Goal: Task Accomplishment & Management: Manage account settings

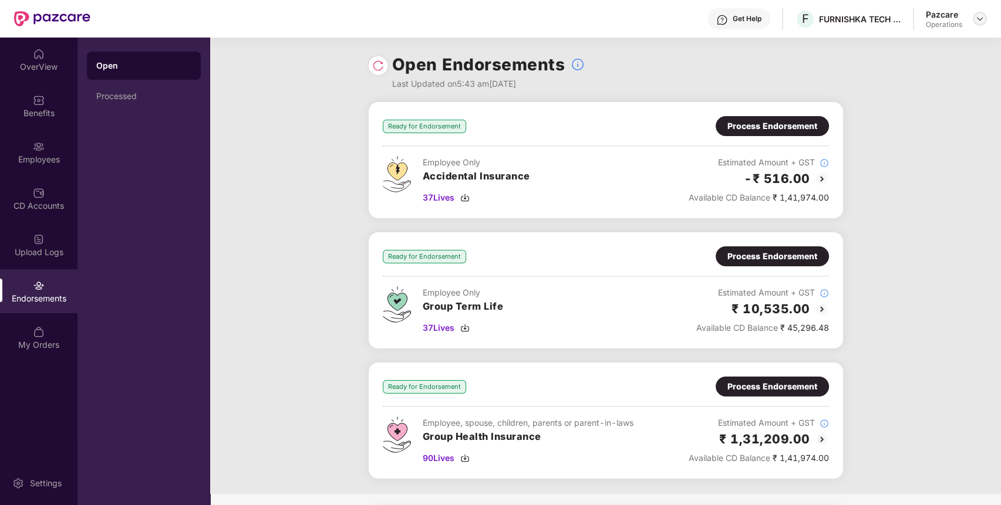
click at [979, 13] on div at bounding box center [979, 19] width 14 height 14
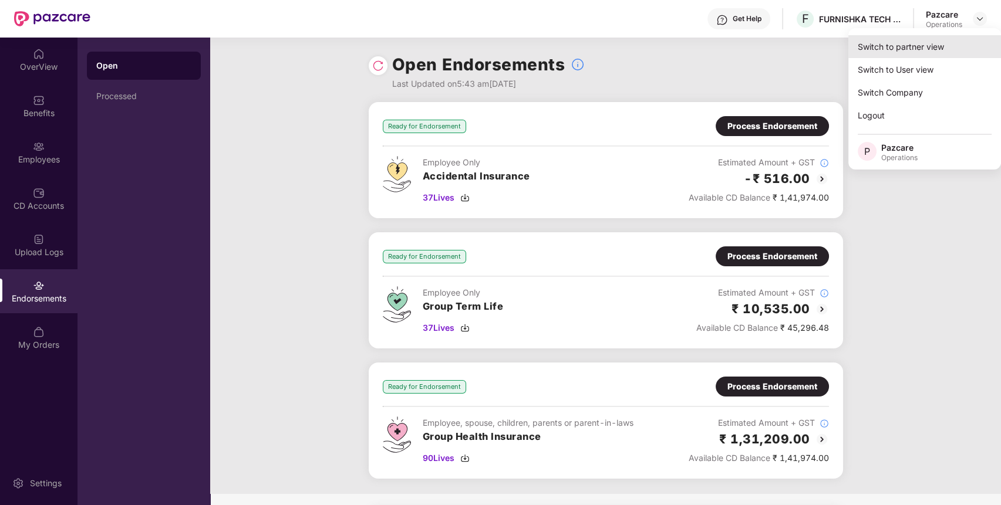
click at [959, 42] on div "Switch to partner view" at bounding box center [924, 46] width 153 height 23
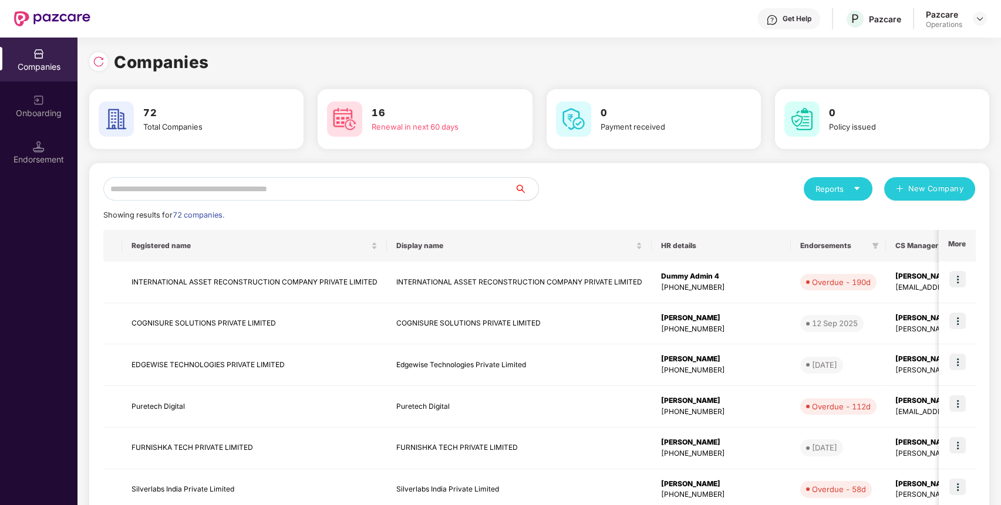
click at [502, 185] on input "text" at bounding box center [308, 188] width 411 height 23
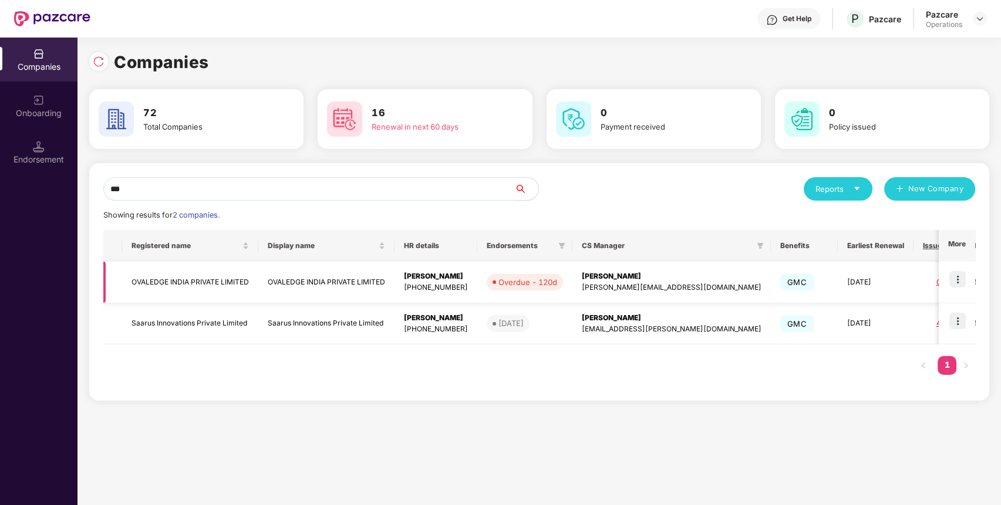
type input "***"
click at [958, 281] on img at bounding box center [957, 279] width 16 height 16
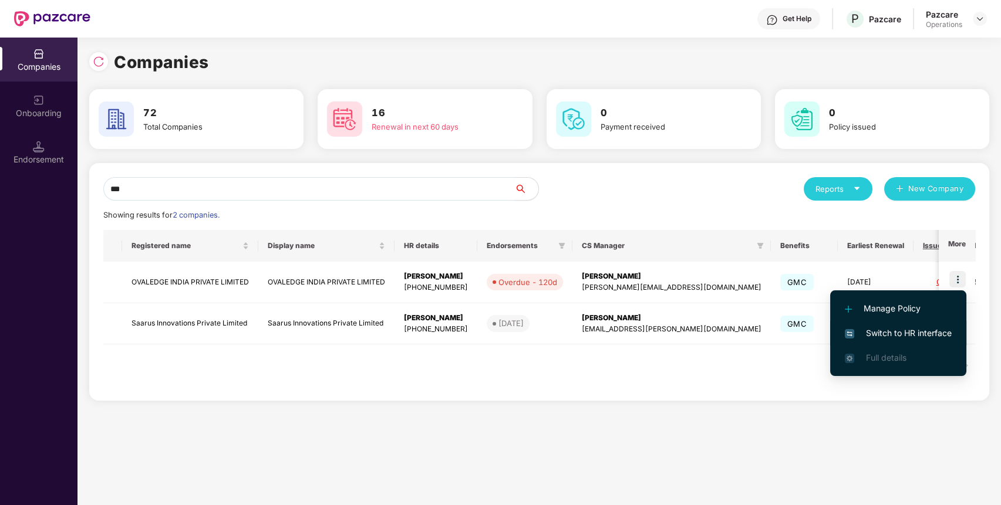
click at [942, 337] on span "Switch to HR interface" at bounding box center [897, 333] width 107 height 13
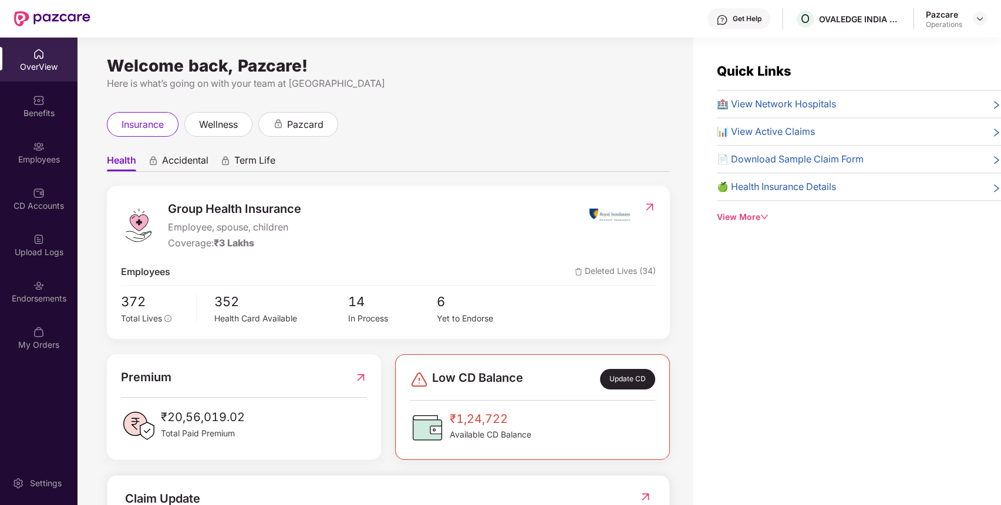
click at [28, 260] on div "Upload Logs" at bounding box center [38, 245] width 77 height 44
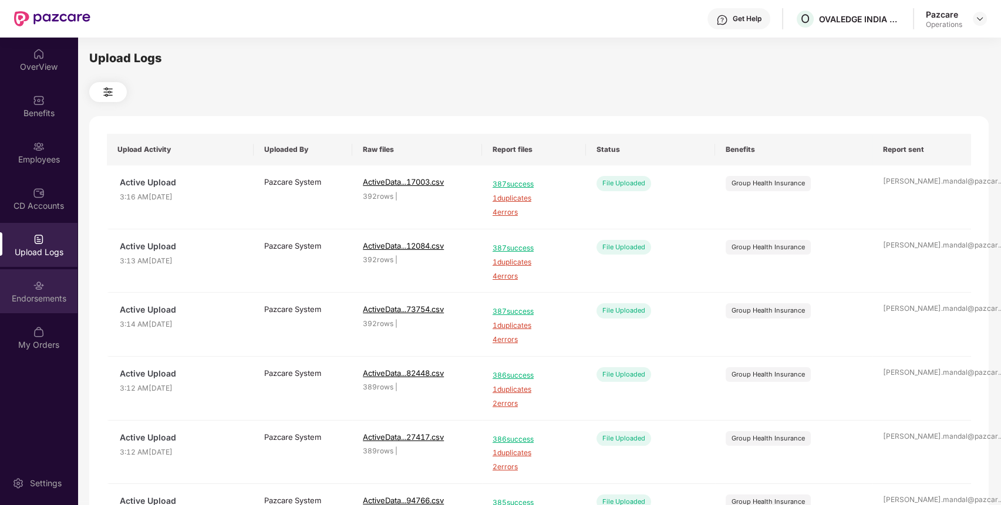
click at [41, 294] on div "Endorsements" at bounding box center [38, 299] width 77 height 12
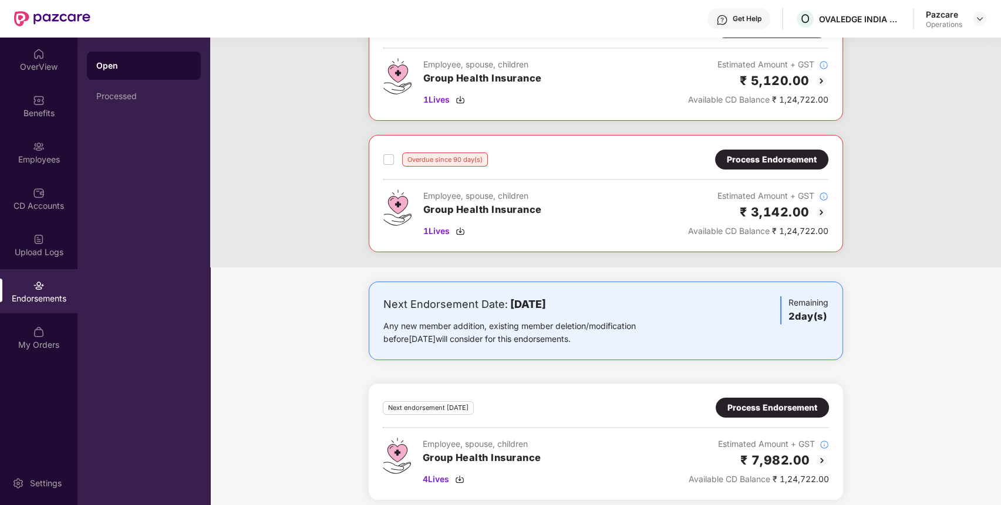
scroll to position [106, 0]
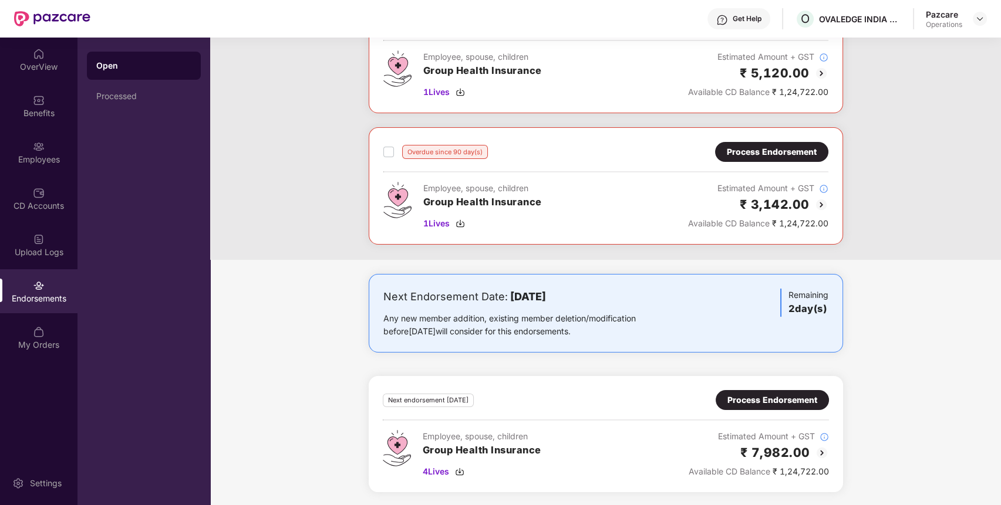
click at [793, 394] on div "Process Endorsement" at bounding box center [772, 400] width 90 height 13
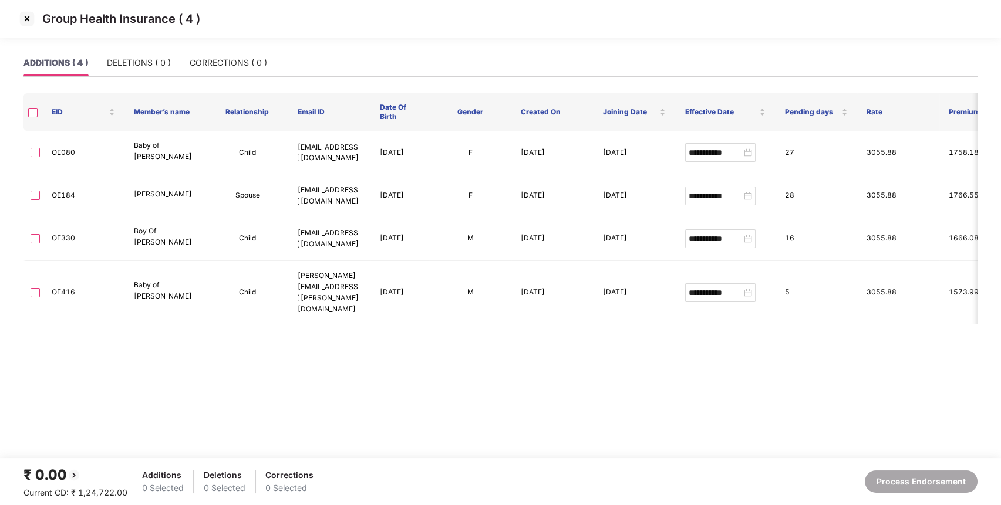
click at [27, 19] on img at bounding box center [27, 18] width 19 height 19
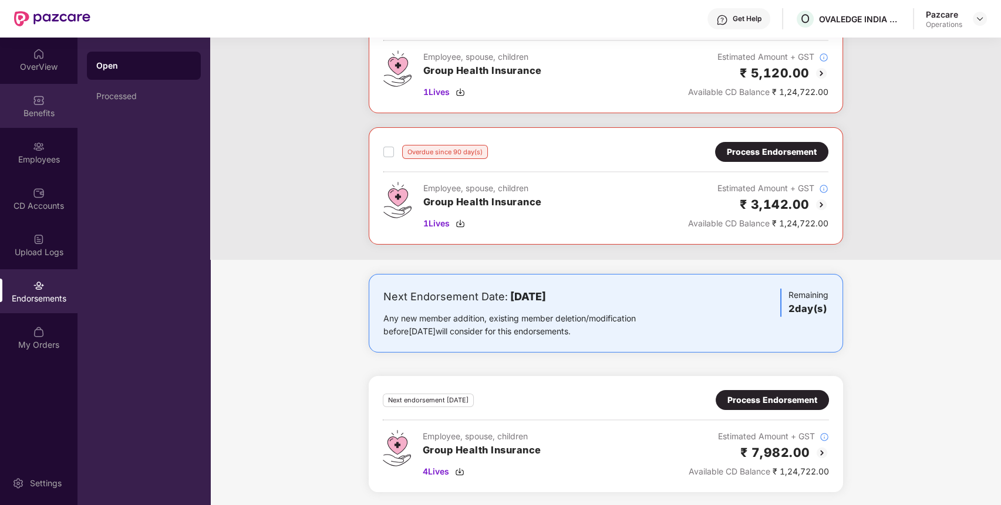
click at [22, 99] on div "Benefits" at bounding box center [38, 106] width 77 height 44
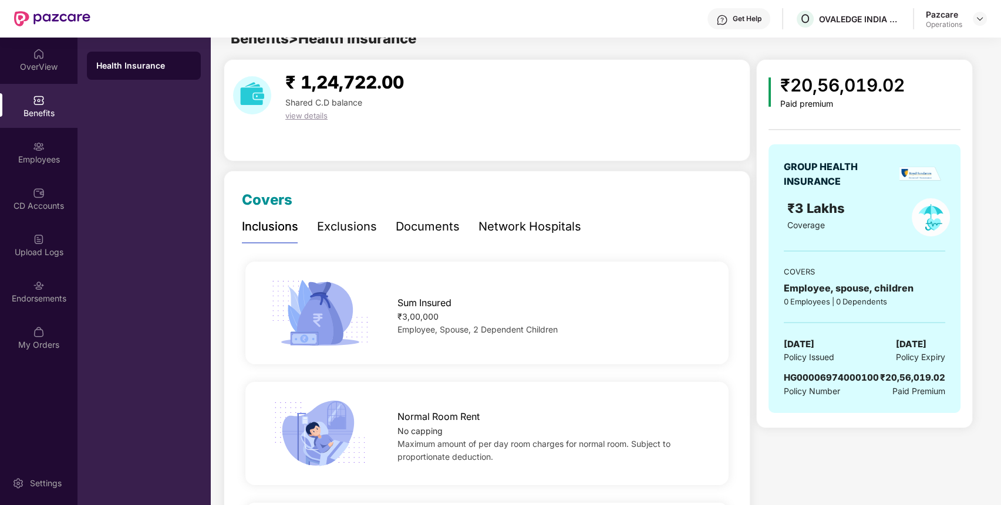
scroll to position [0, 0]
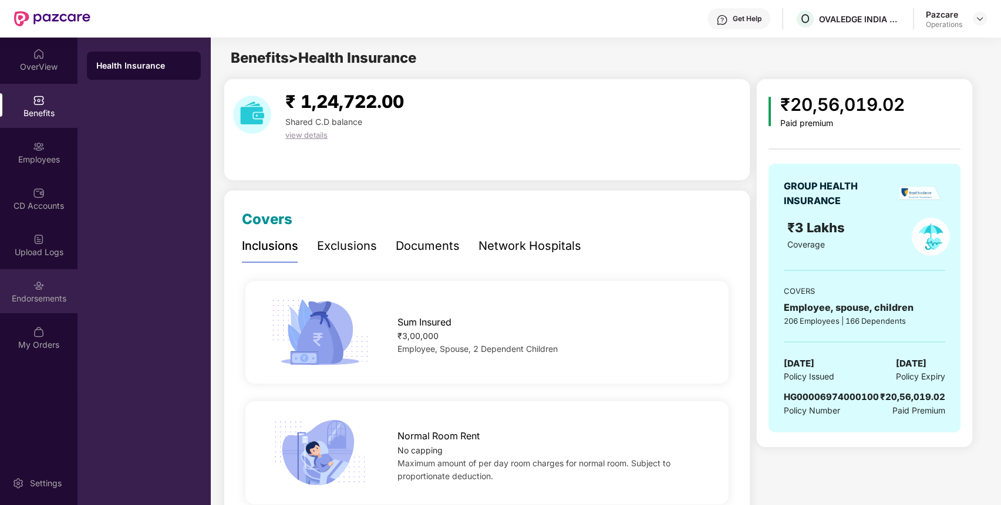
click at [39, 275] on div "Endorsements" at bounding box center [38, 291] width 77 height 44
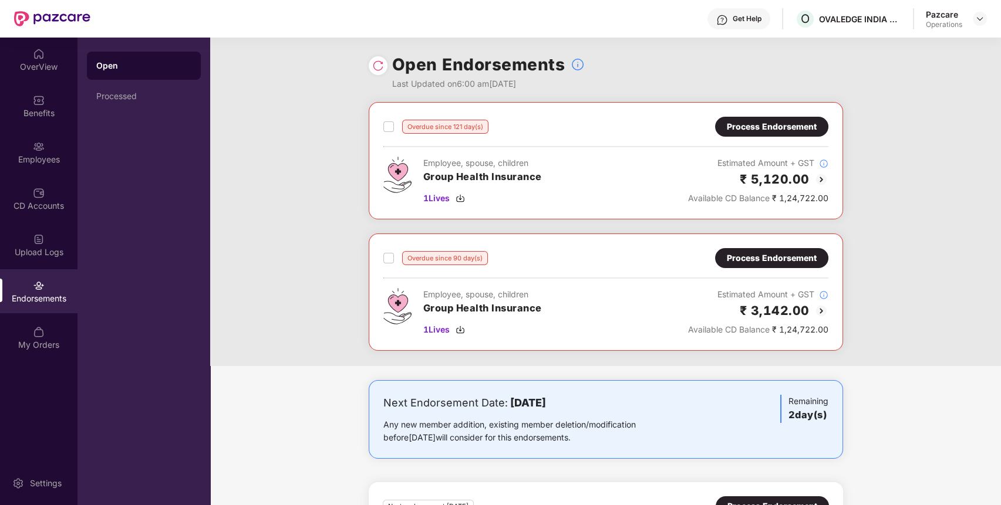
scroll to position [106, 0]
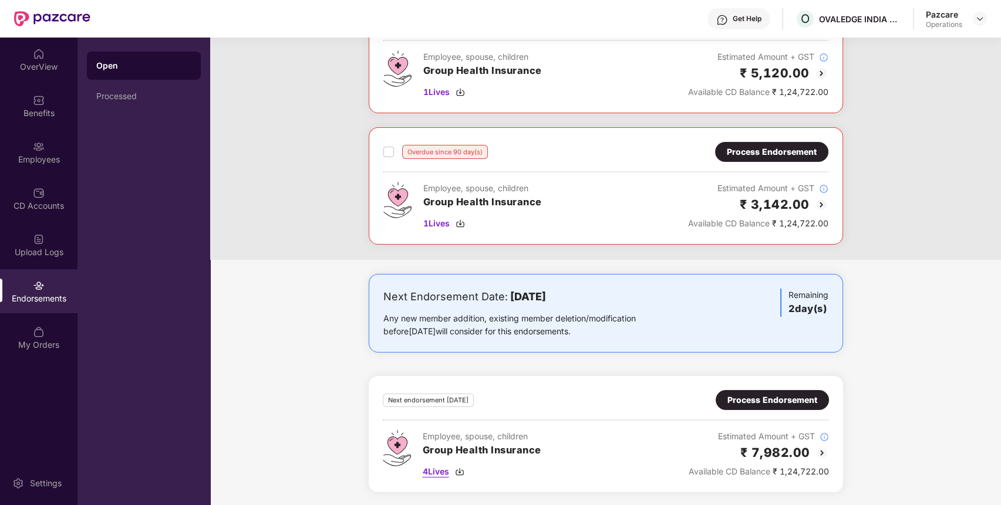
click at [442, 467] on span "4 Lives" at bounding box center [436, 471] width 26 height 13
click at [50, 113] on div "Benefits" at bounding box center [38, 113] width 77 height 12
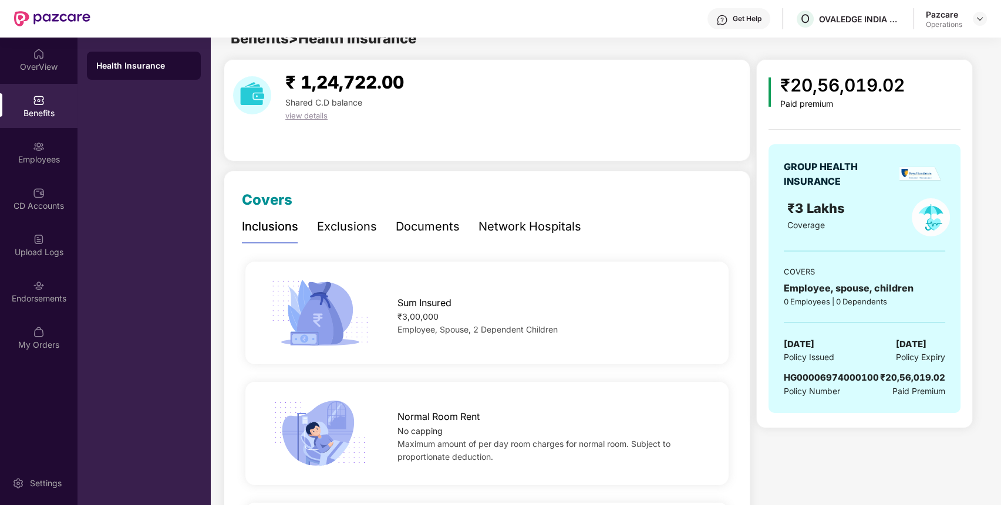
scroll to position [0, 0]
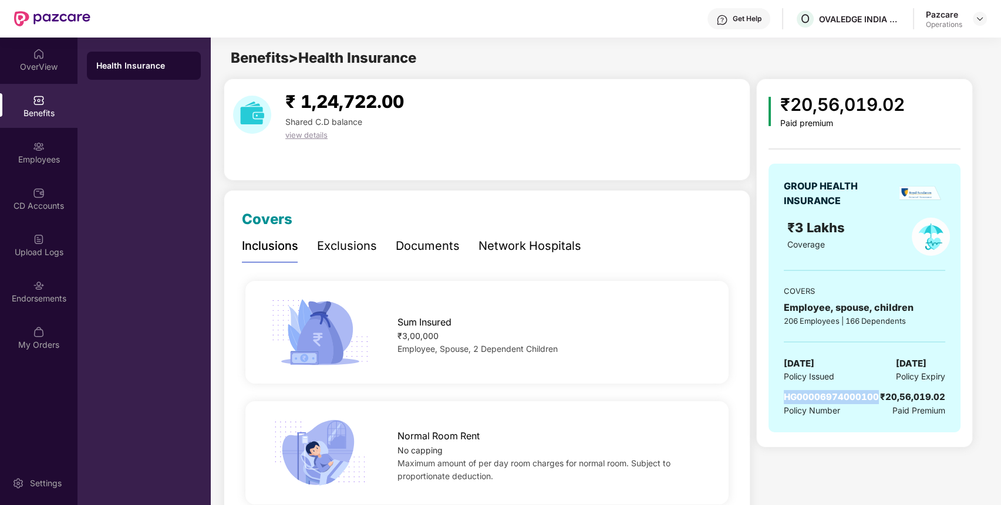
drag, startPoint x: 875, startPoint y: 394, endPoint x: 785, endPoint y: 398, distance: 89.9
click at [785, 398] on span "HG00006974000100" at bounding box center [830, 396] width 95 height 11
copy span "HG00006974000100"
click at [26, 291] on div "Endorsements" at bounding box center [38, 291] width 77 height 44
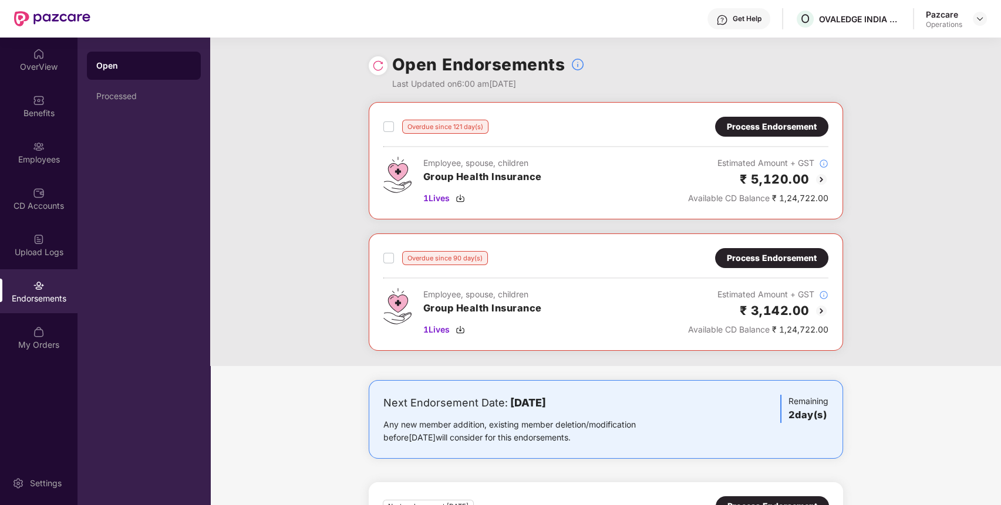
scroll to position [106, 0]
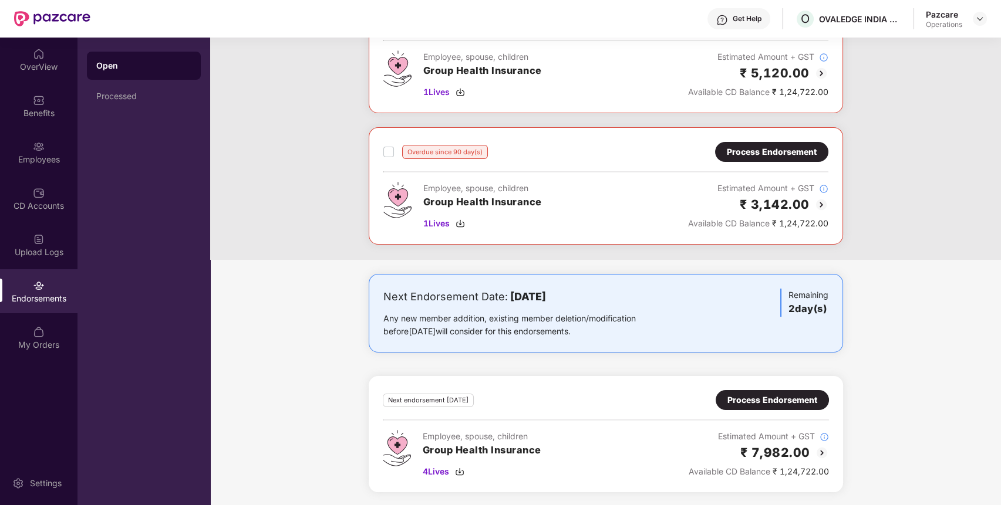
click at [784, 396] on div "Process Endorsement" at bounding box center [772, 400] width 90 height 13
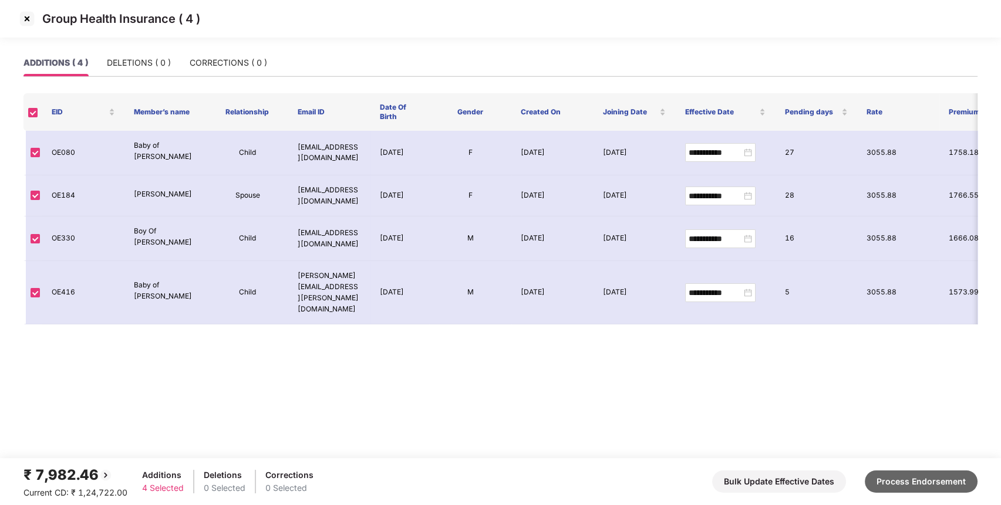
click at [943, 479] on button "Process Endorsement" at bounding box center [920, 482] width 113 height 22
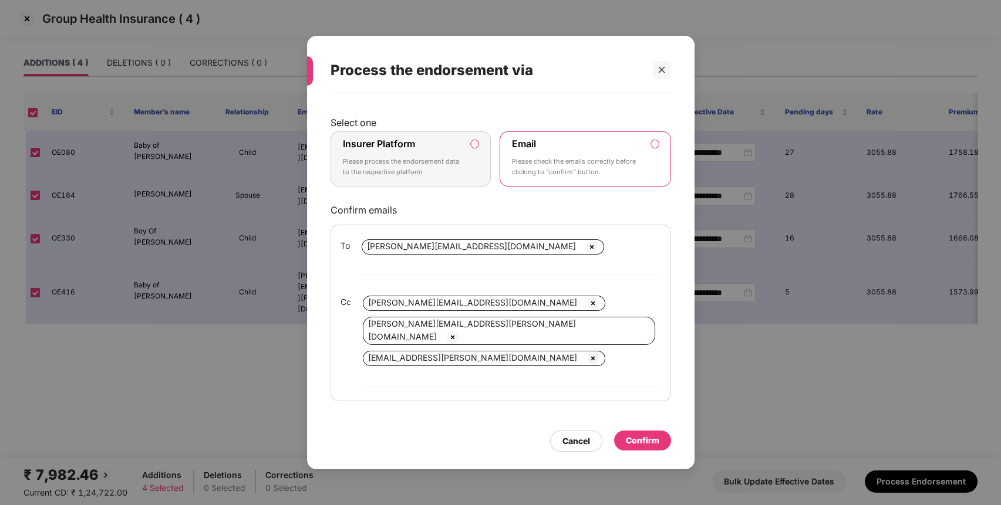
click at [396, 177] on p "Please process the endorsement data to the respective platform" at bounding box center [403, 167] width 120 height 21
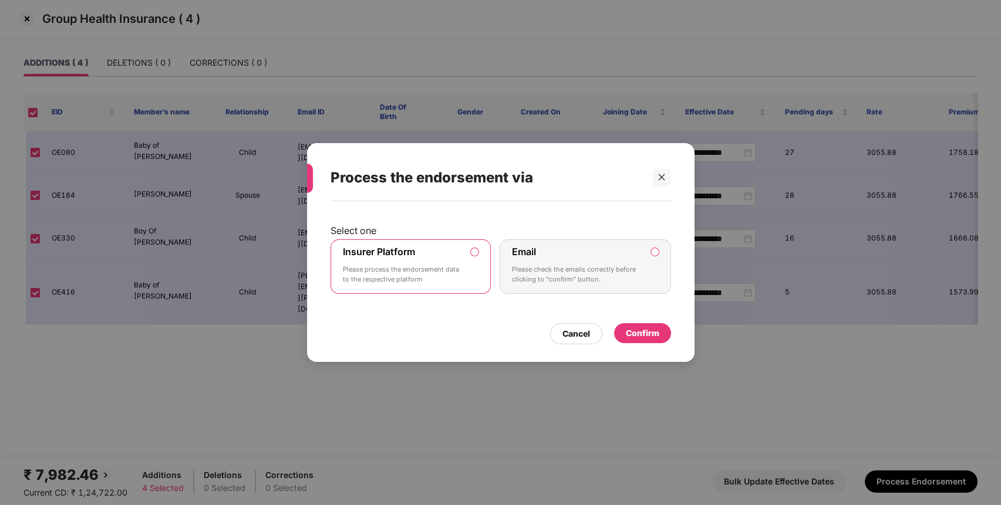
click at [655, 331] on div "Confirm" at bounding box center [642, 333] width 33 height 13
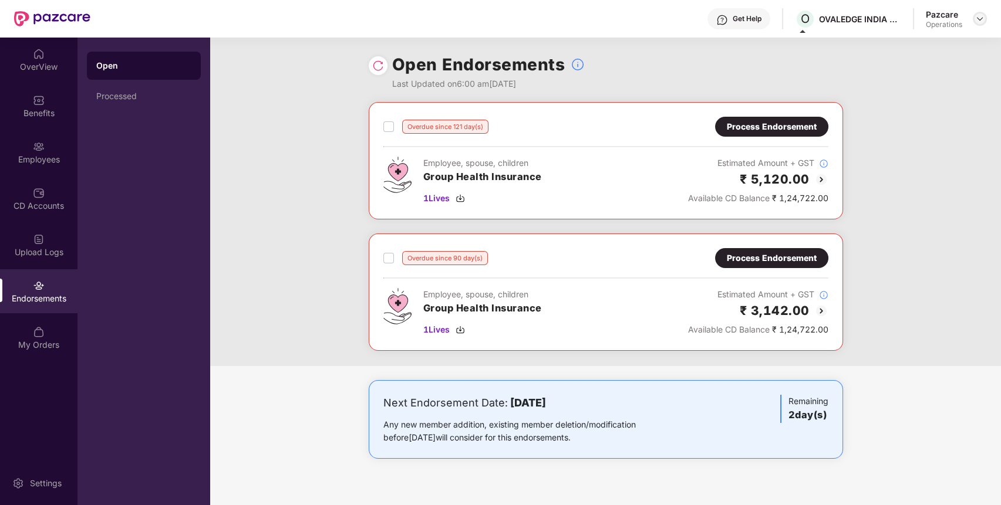
click at [979, 16] on img at bounding box center [979, 18] width 9 height 9
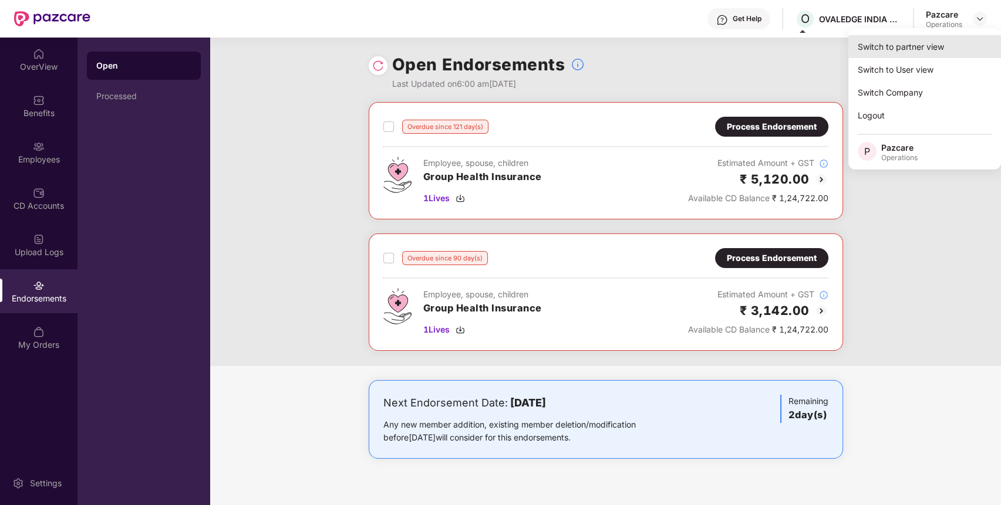
click at [940, 47] on div "Switch to partner view" at bounding box center [924, 46] width 153 height 23
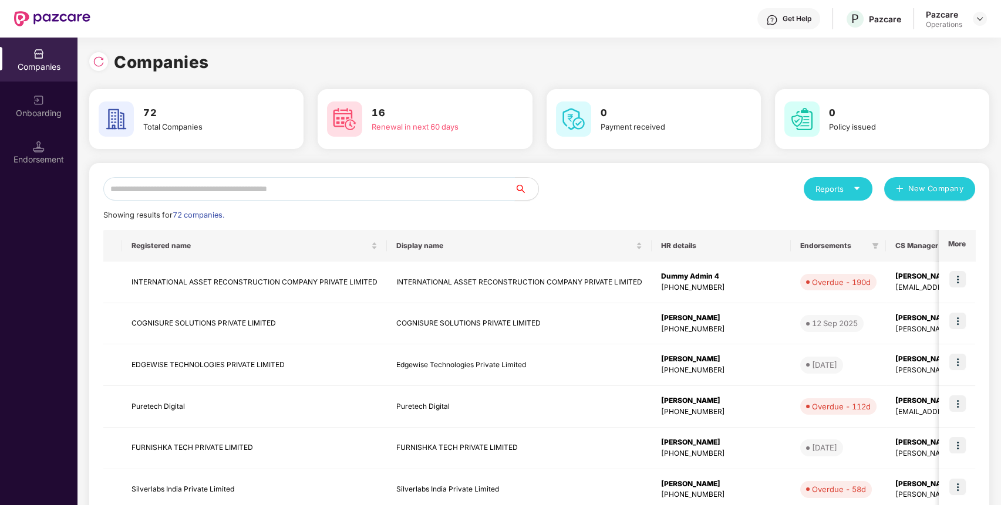
click at [391, 189] on input "text" at bounding box center [308, 188] width 411 height 23
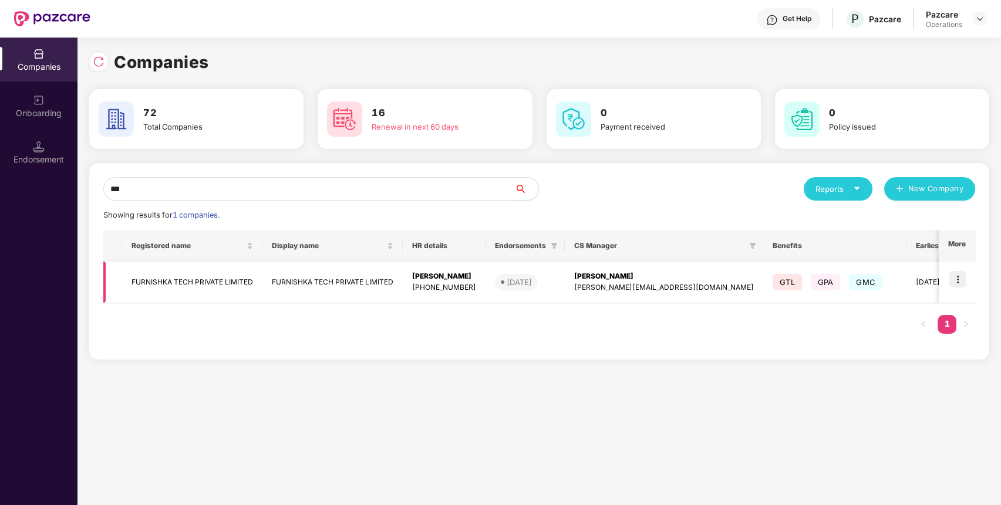
type input "***"
click at [962, 285] on img at bounding box center [957, 279] width 16 height 16
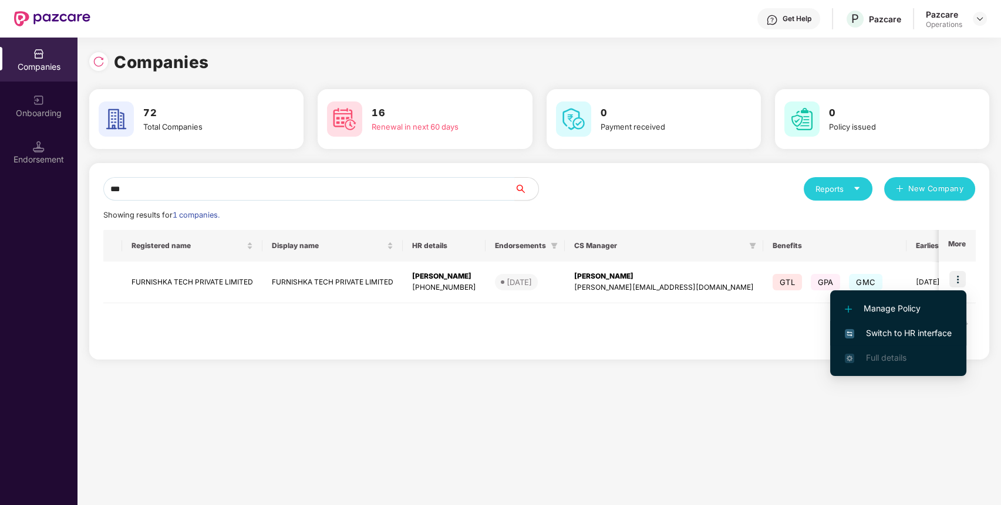
click at [937, 330] on span "Switch to HR interface" at bounding box center [897, 333] width 107 height 13
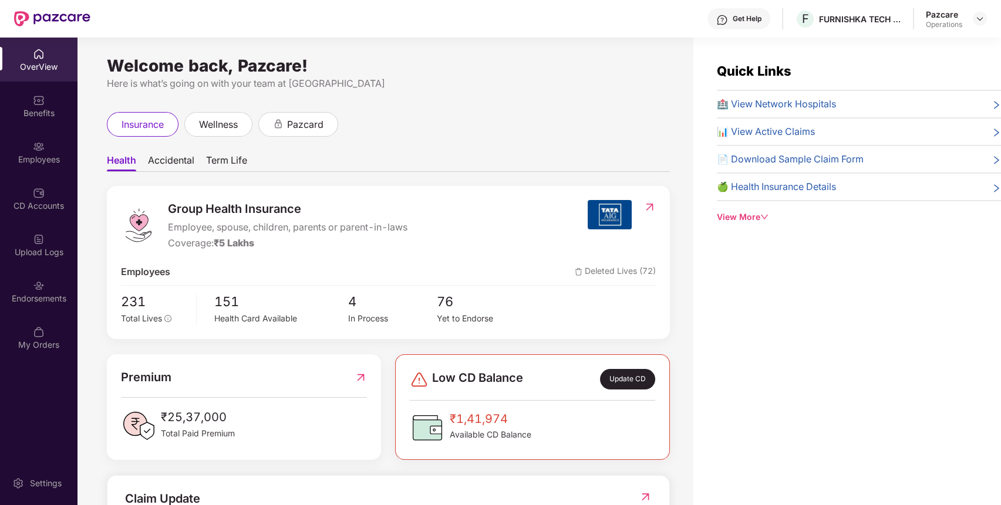
click at [33, 288] on img at bounding box center [39, 286] width 12 height 12
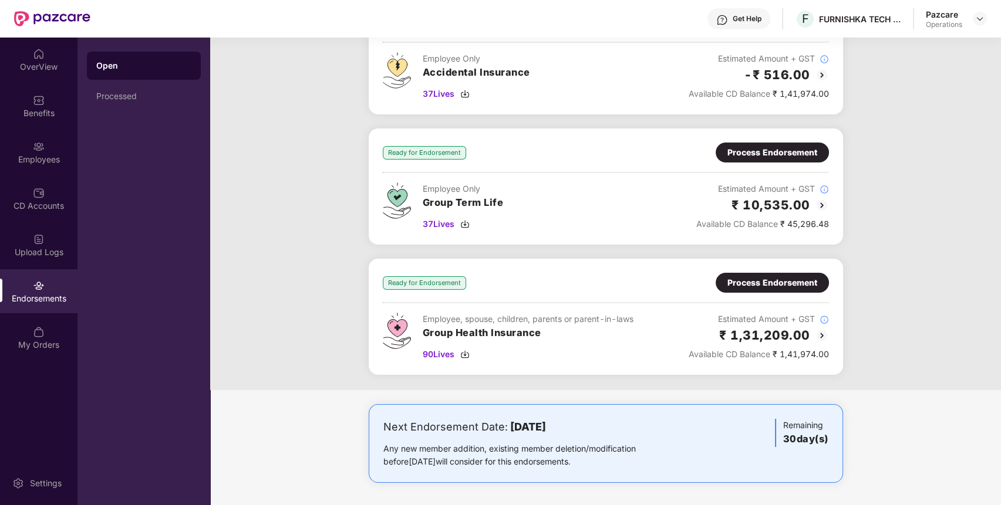
scroll to position [0, 0]
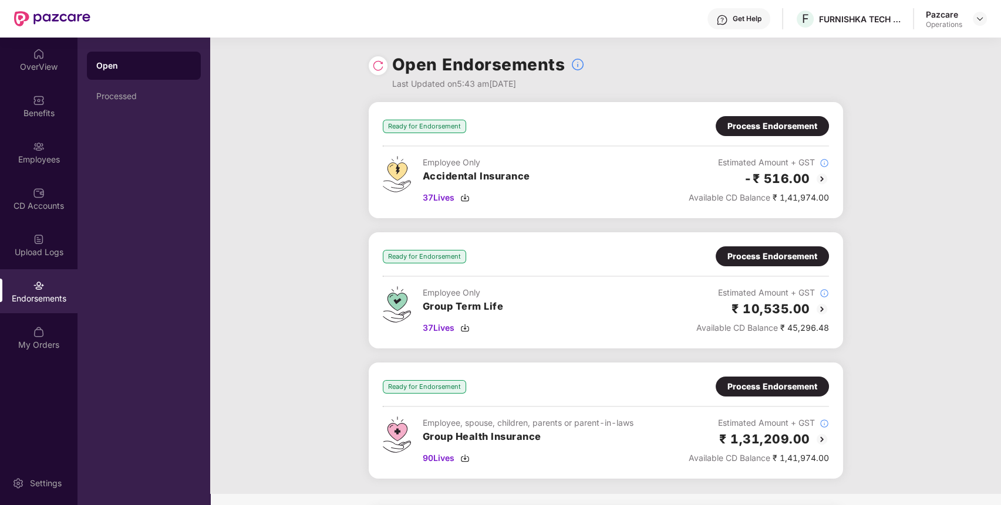
click at [808, 386] on div "Process Endorsement" at bounding box center [772, 386] width 90 height 13
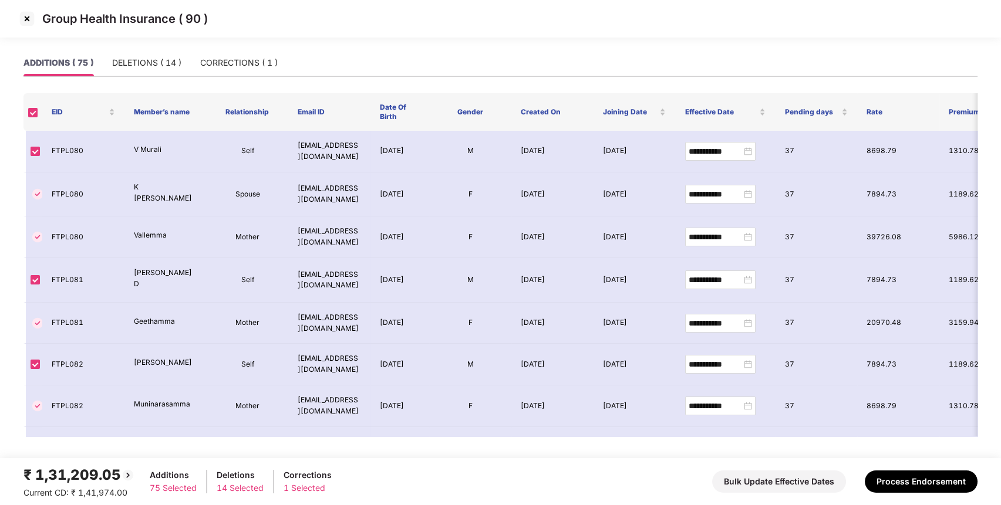
click at [29, 19] on img at bounding box center [27, 18] width 19 height 19
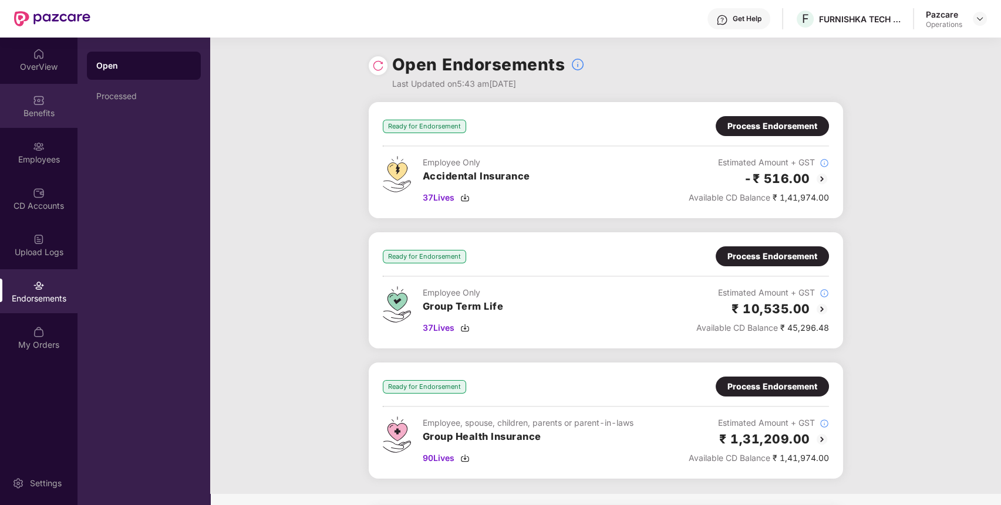
click at [33, 104] on img at bounding box center [39, 100] width 12 height 12
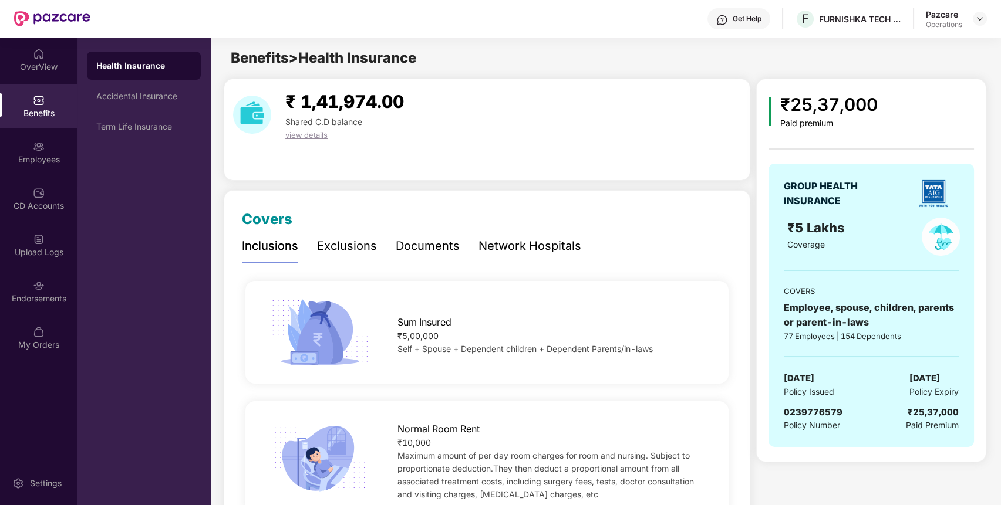
click at [815, 411] on span "0239776579" at bounding box center [812, 412] width 59 height 11
copy span "0239776579"
click at [815, 411] on span "0239776579" at bounding box center [812, 412] width 59 height 11
click at [48, 289] on div "Endorsements" at bounding box center [38, 291] width 77 height 44
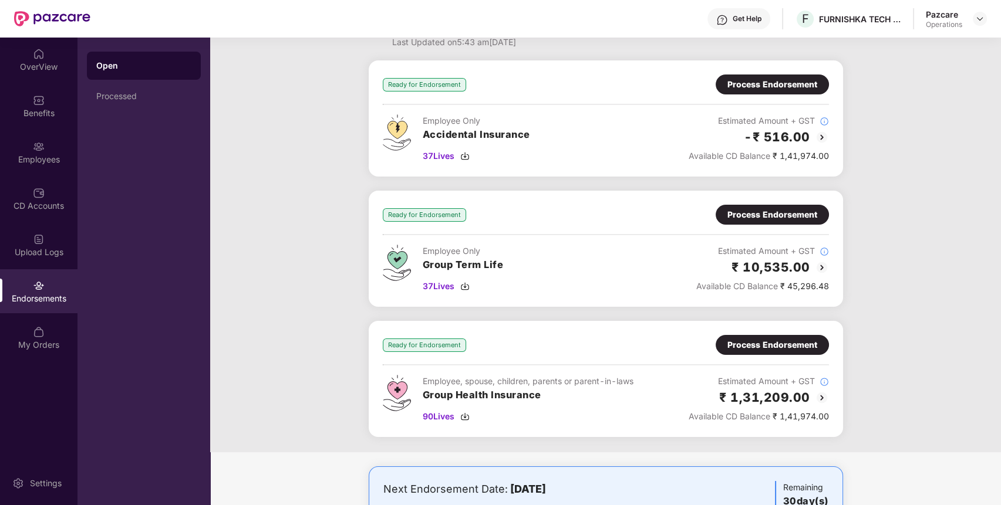
scroll to position [42, 0]
click at [798, 87] on div "Process Endorsement" at bounding box center [772, 83] width 90 height 13
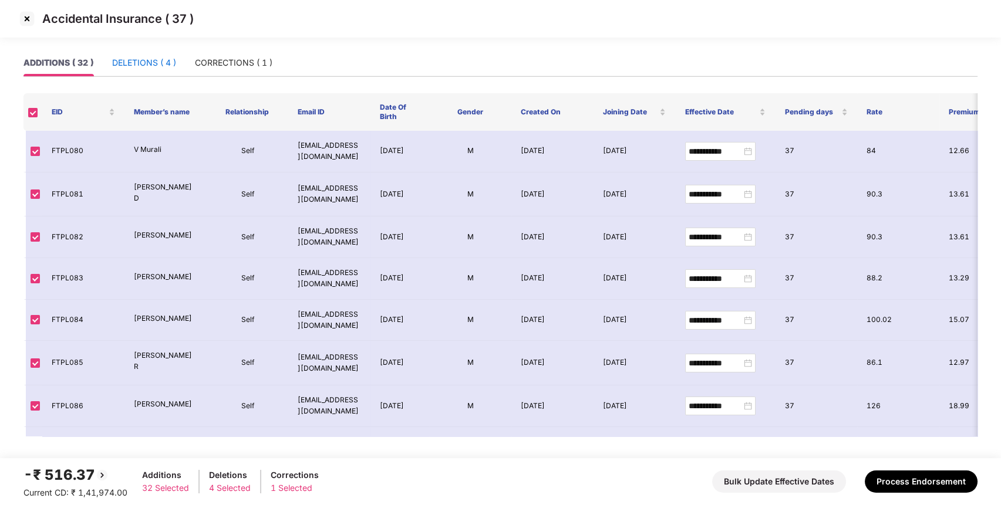
click at [166, 68] on div "DELETIONS ( 4 )" at bounding box center [144, 62] width 64 height 13
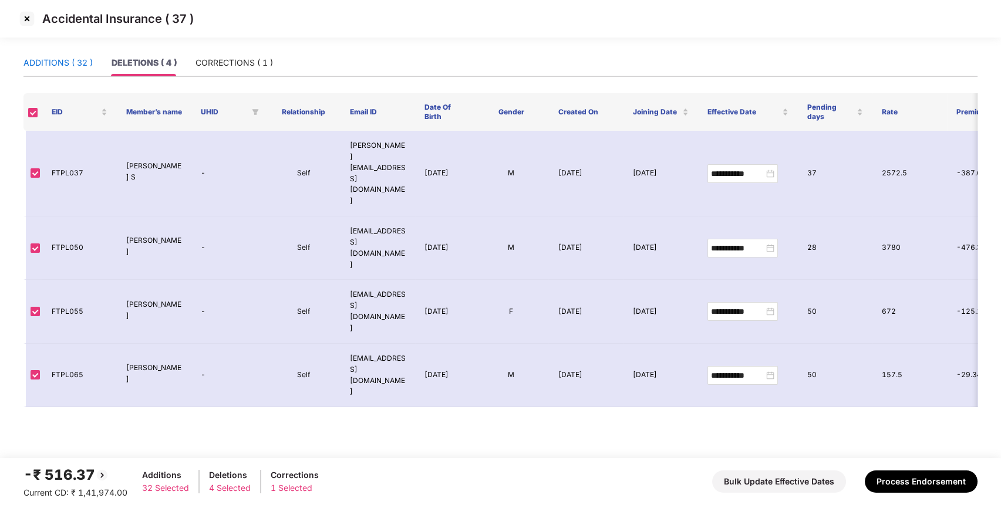
click at [77, 56] on div "ADDITIONS ( 32 )" at bounding box center [57, 62] width 69 height 13
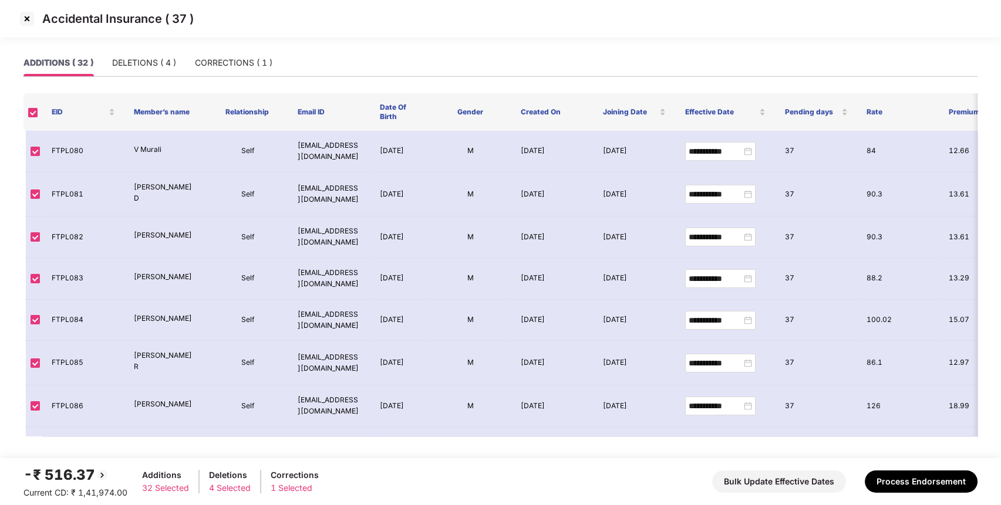
click at [28, 16] on img at bounding box center [27, 18] width 19 height 19
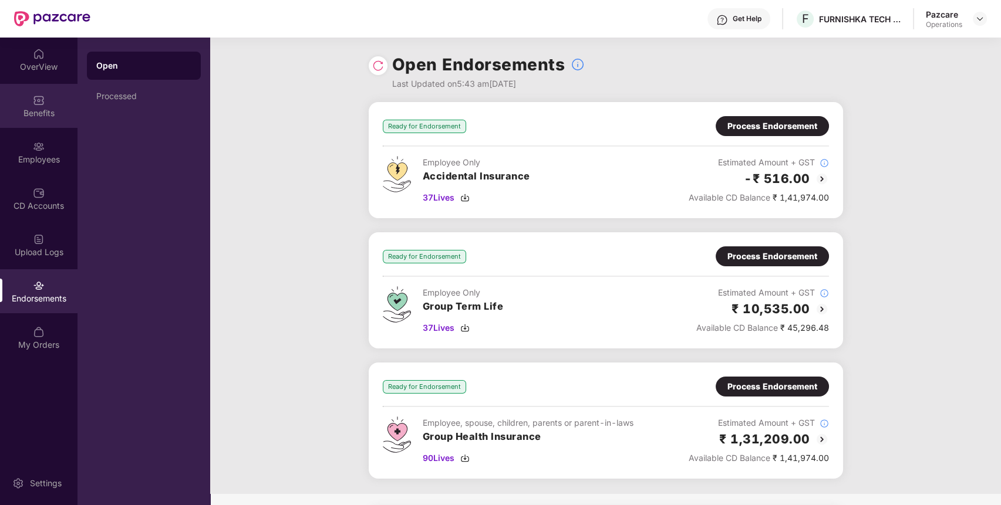
click at [60, 107] on div "Benefits" at bounding box center [38, 113] width 77 height 12
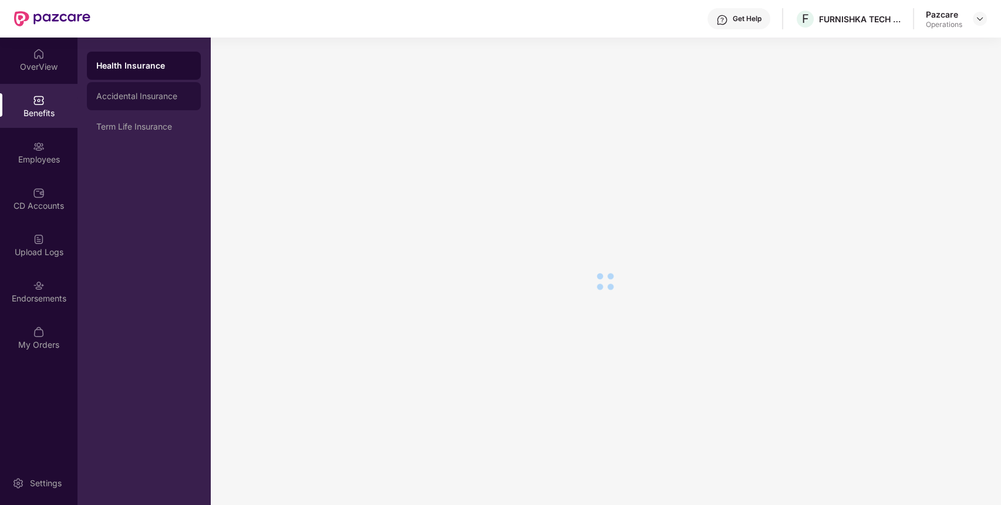
click at [148, 97] on div "Accidental Insurance" at bounding box center [143, 96] width 95 height 9
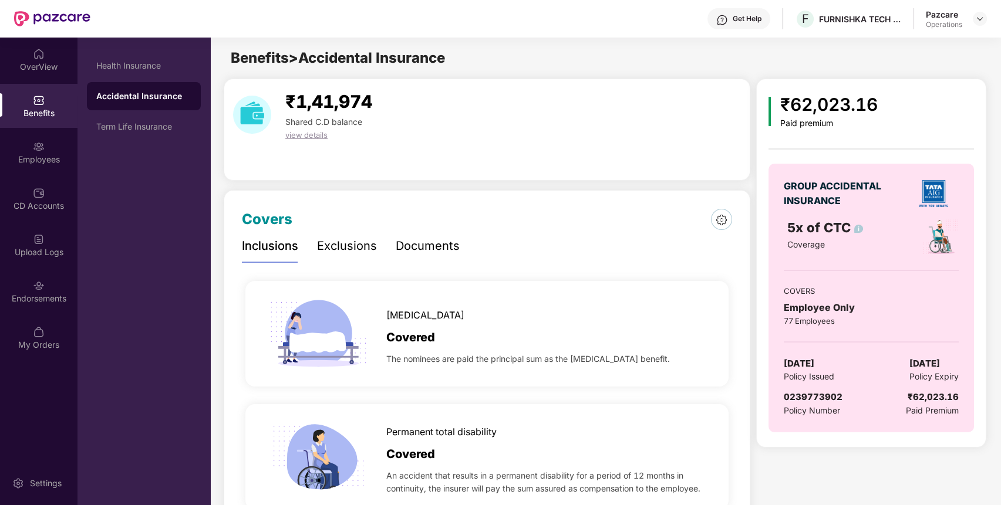
click at [819, 394] on span "0239773902" at bounding box center [812, 396] width 59 height 11
copy span "0239773902"
click at [819, 394] on span "0239773902" at bounding box center [812, 396] width 59 height 11
click at [157, 123] on div "Term Life Insurance" at bounding box center [143, 126] width 95 height 9
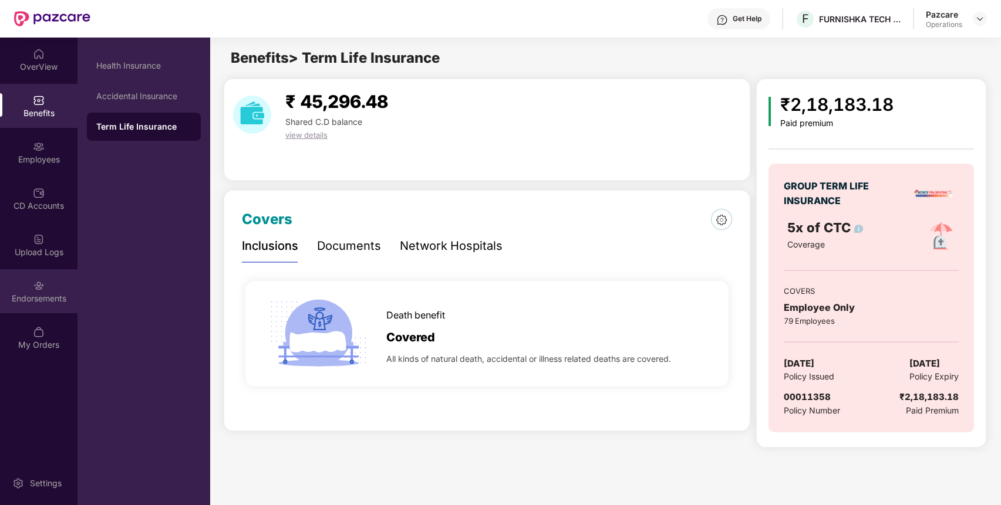
click at [58, 299] on div "Endorsements" at bounding box center [38, 299] width 77 height 12
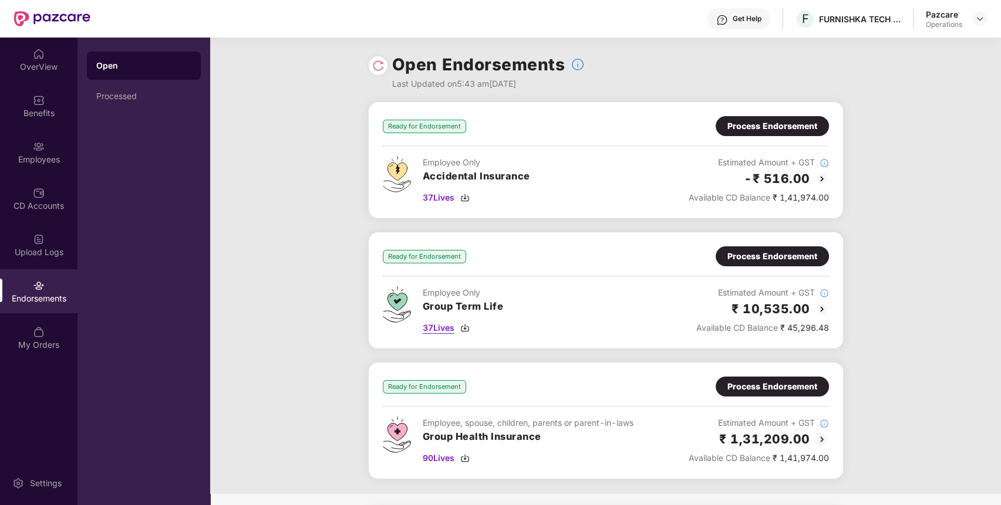
click at [441, 329] on span "37 Lives" at bounding box center [439, 328] width 32 height 13
click at [48, 111] on div "Benefits" at bounding box center [38, 113] width 77 height 12
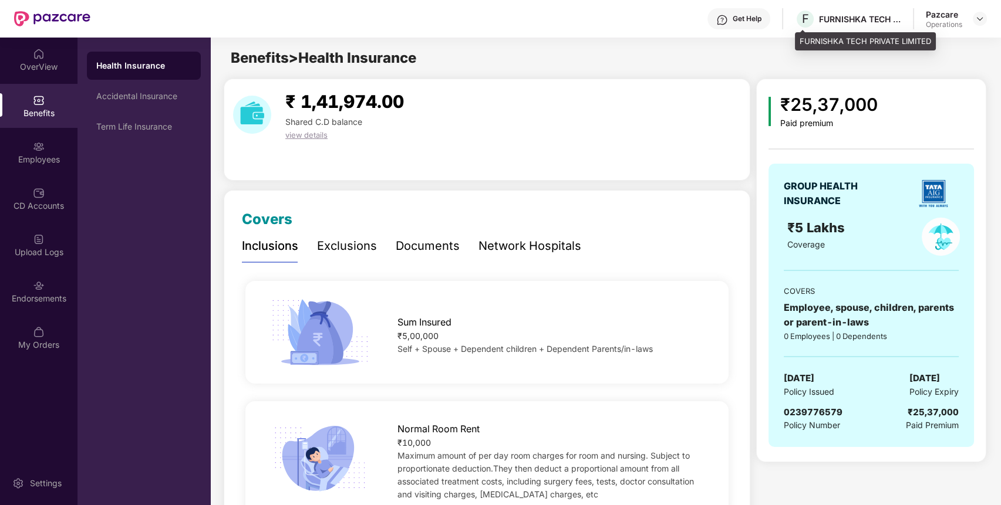
click at [837, 23] on div "FURNISHKA TECH PRIVATE LIMITED" at bounding box center [860, 18] width 82 height 11
copy div "FURNISHKA TECH PRIVATE LIMITED"
click at [837, 23] on div "FURNISHKA TECH PRIVATE LIMITED" at bounding box center [860, 18] width 82 height 11
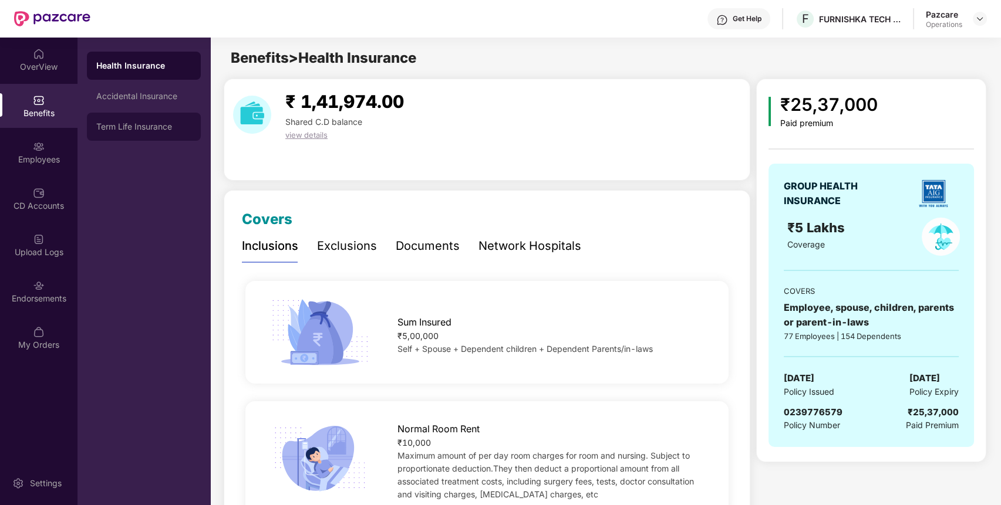
click at [160, 127] on div "Term Life Insurance" at bounding box center [143, 126] width 95 height 9
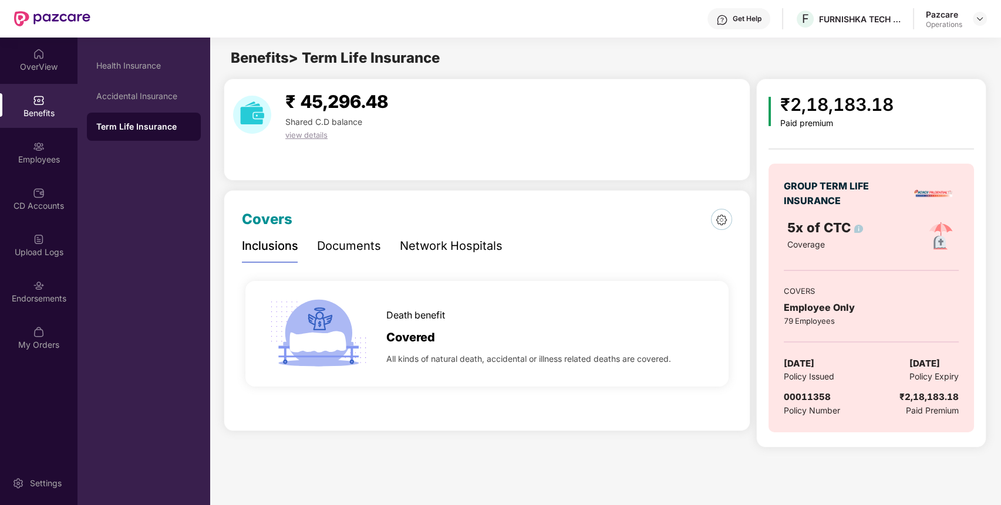
click at [819, 400] on span "00011358" at bounding box center [806, 396] width 47 height 11
copy span "00011358"
click at [819, 400] on span "00011358" at bounding box center [806, 396] width 47 height 11
click at [47, 296] on div "Endorsements" at bounding box center [38, 299] width 77 height 12
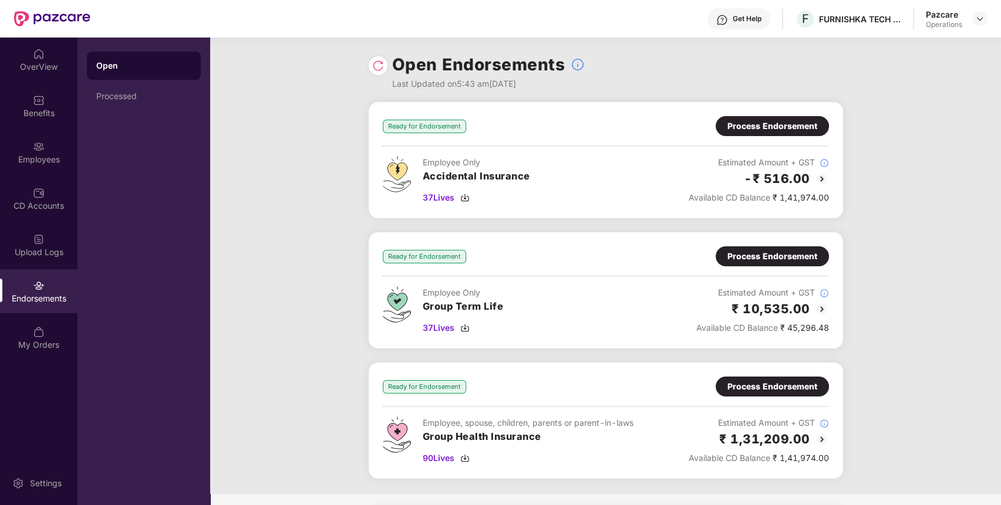
click at [780, 255] on div "Process Endorsement" at bounding box center [772, 256] width 90 height 13
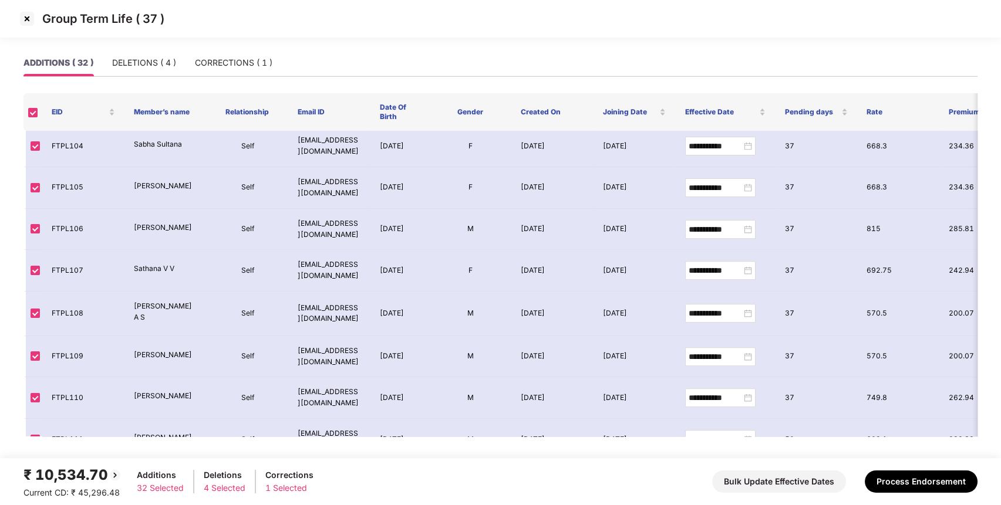
scroll to position [1031, 0]
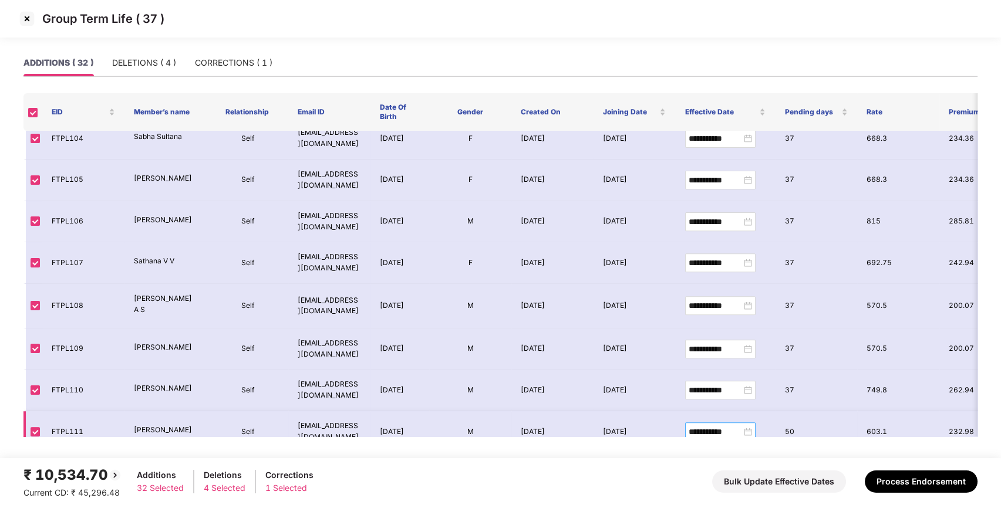
click at [748, 425] on div "**********" at bounding box center [719, 431] width 63 height 13
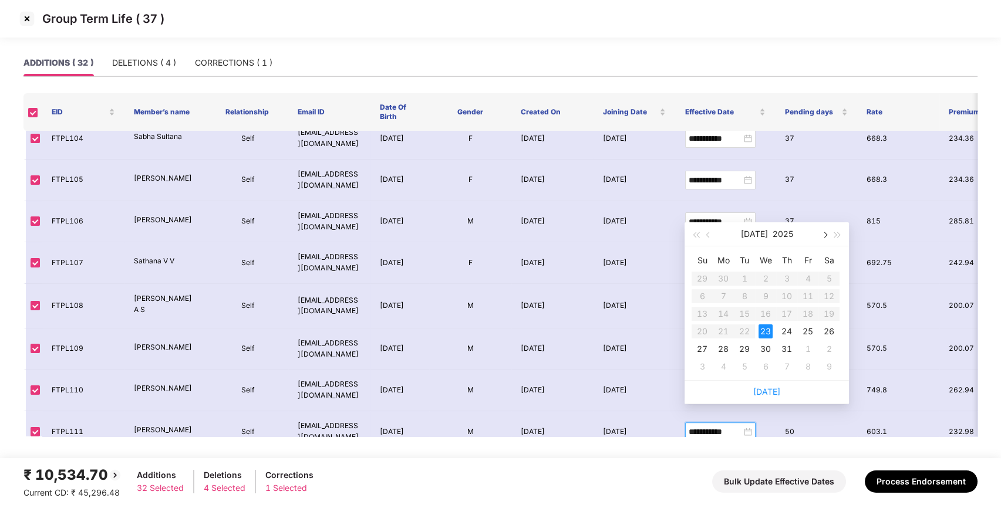
click at [822, 234] on span "button" at bounding box center [824, 235] width 6 height 6
type input "**********"
click at [804, 280] on div "1" at bounding box center [807, 279] width 14 height 14
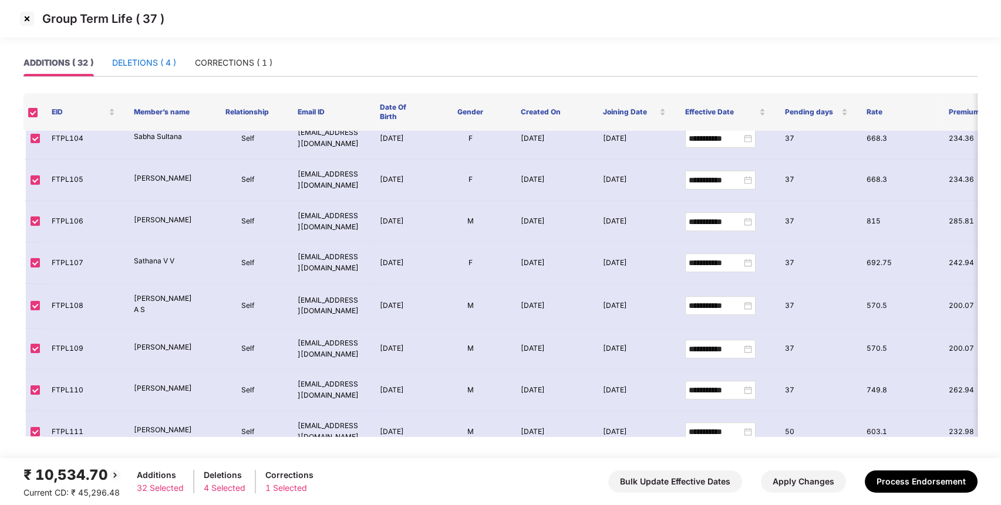
click at [158, 56] on div "DELETIONS ( 4 )" at bounding box center [144, 62] width 64 height 13
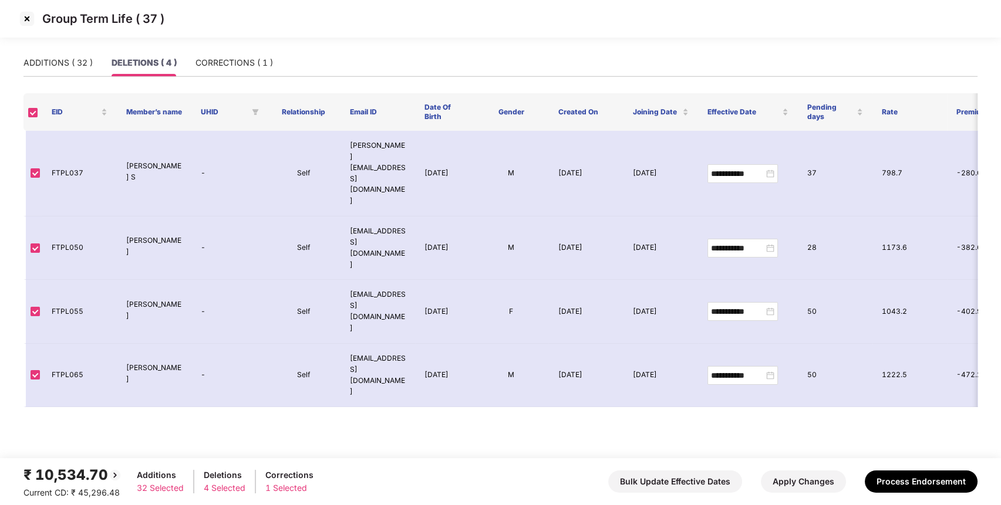
scroll to position [0, 0]
click at [770, 305] on div "**********" at bounding box center [742, 311] width 63 height 13
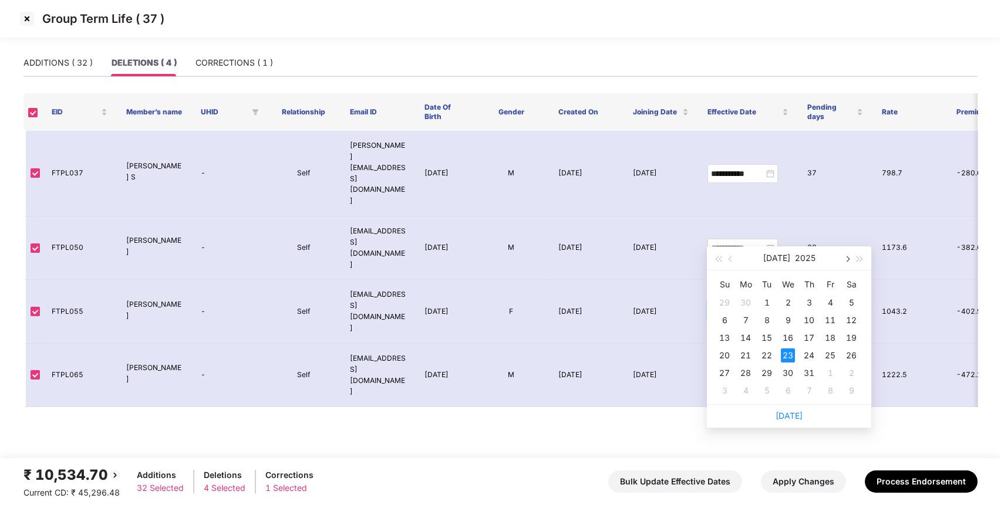
click at [850, 262] on button "button" at bounding box center [846, 257] width 13 height 23
type input "**********"
click at [834, 309] on div "1" at bounding box center [830, 303] width 14 height 14
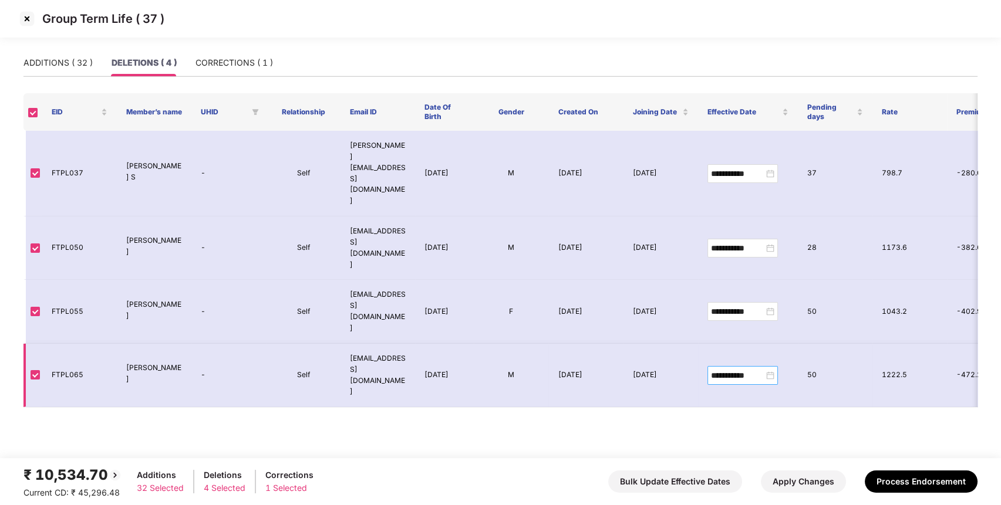
click at [769, 369] on div "**********" at bounding box center [742, 375] width 63 height 13
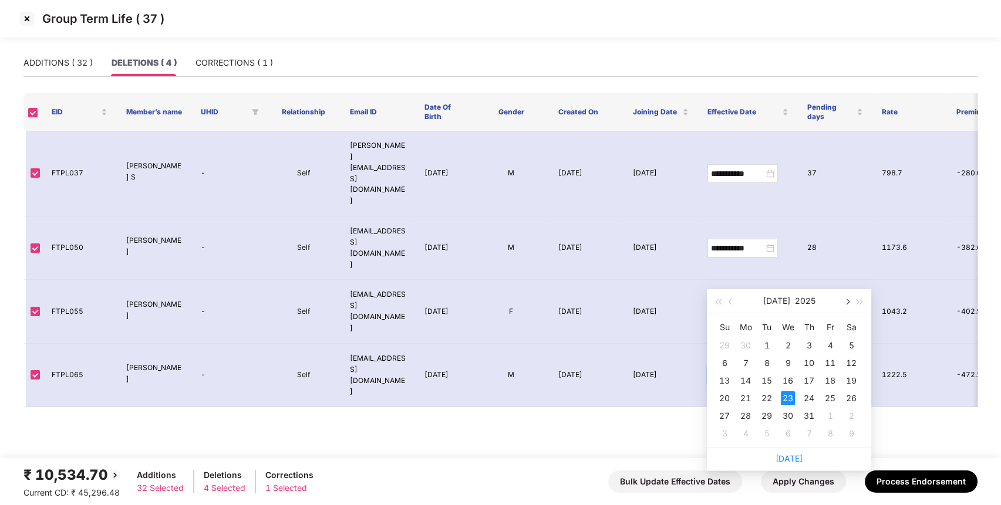
click at [845, 302] on span "button" at bounding box center [846, 302] width 6 height 6
type input "**********"
click at [832, 339] on div "1" at bounding box center [830, 346] width 14 height 14
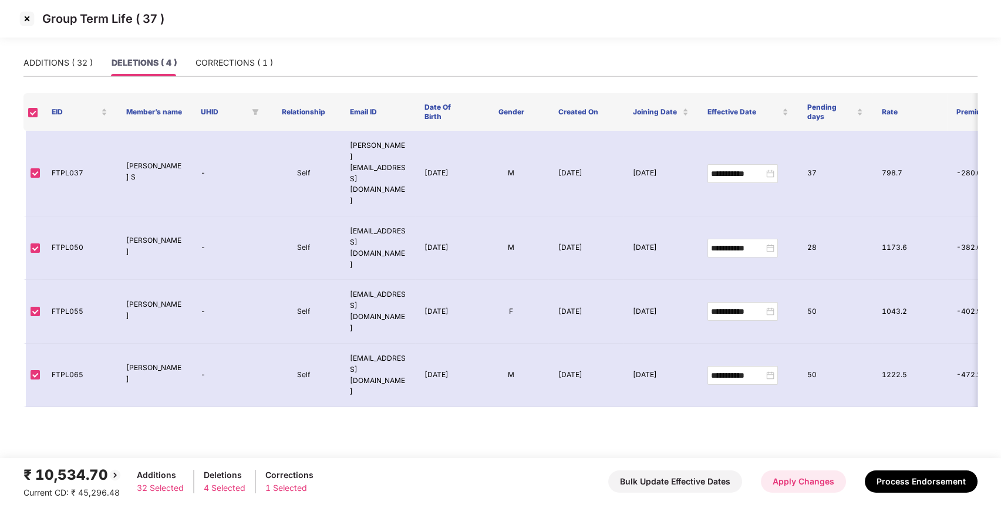
click at [826, 481] on button "Apply Changes" at bounding box center [803, 482] width 85 height 22
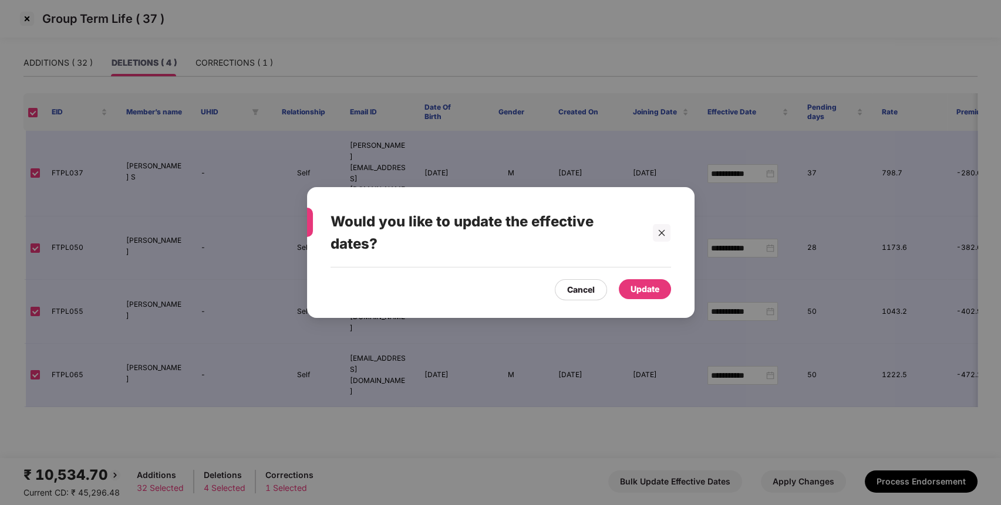
click at [661, 291] on div "Update" at bounding box center [645, 289] width 52 height 20
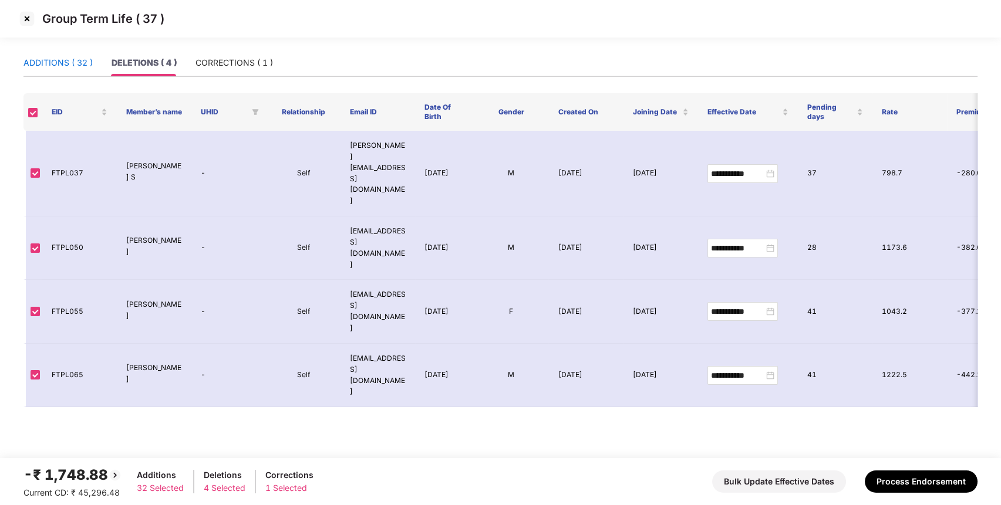
click at [77, 59] on div "ADDITIONS ( 32 )" at bounding box center [57, 62] width 69 height 13
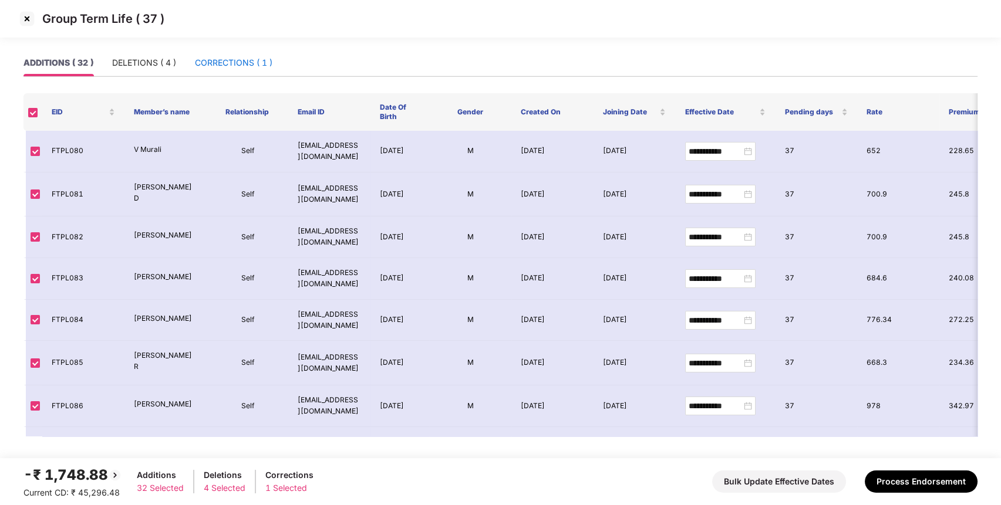
click at [246, 56] on div "CORRECTIONS ( 1 )" at bounding box center [233, 62] width 77 height 13
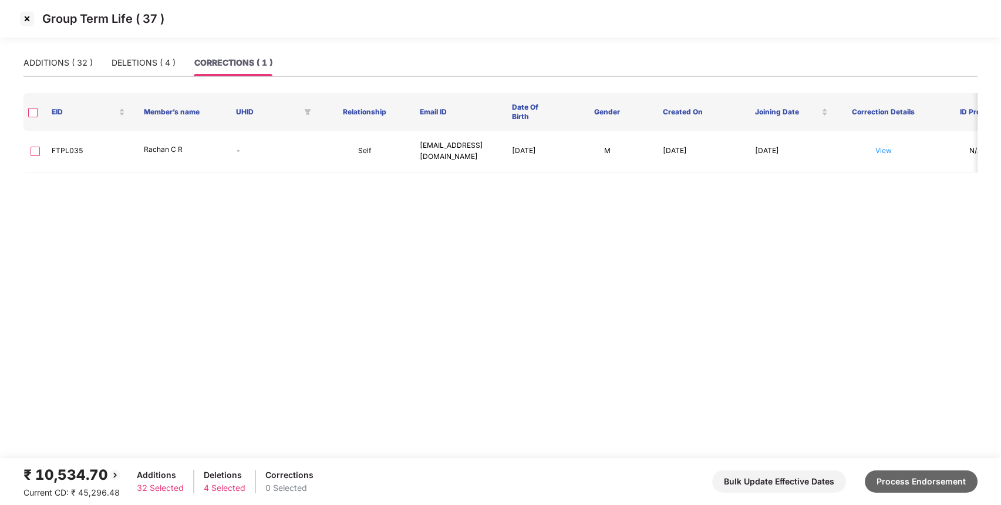
click at [972, 486] on button "Process Endorsement" at bounding box center [920, 482] width 113 height 22
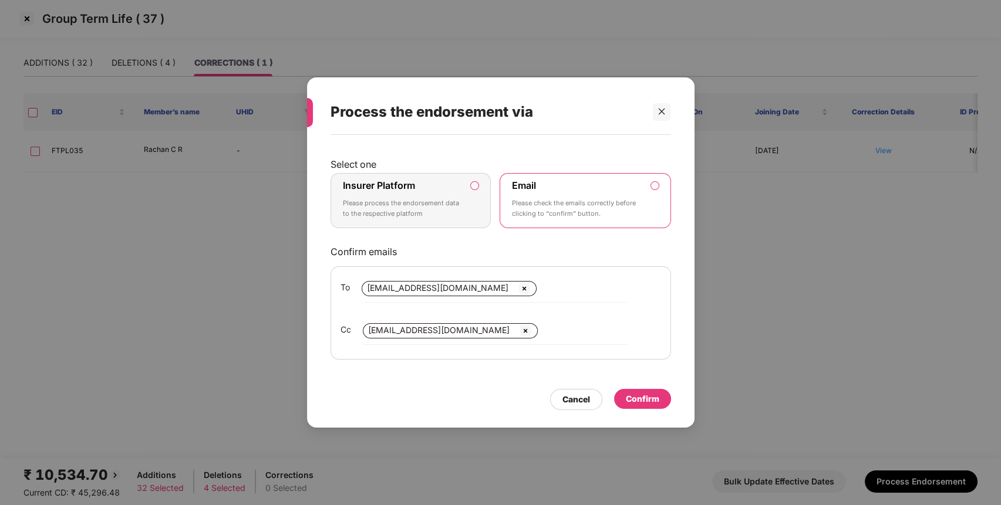
click at [442, 218] on p "Please process the endorsement data to the respective platform" at bounding box center [403, 208] width 120 height 21
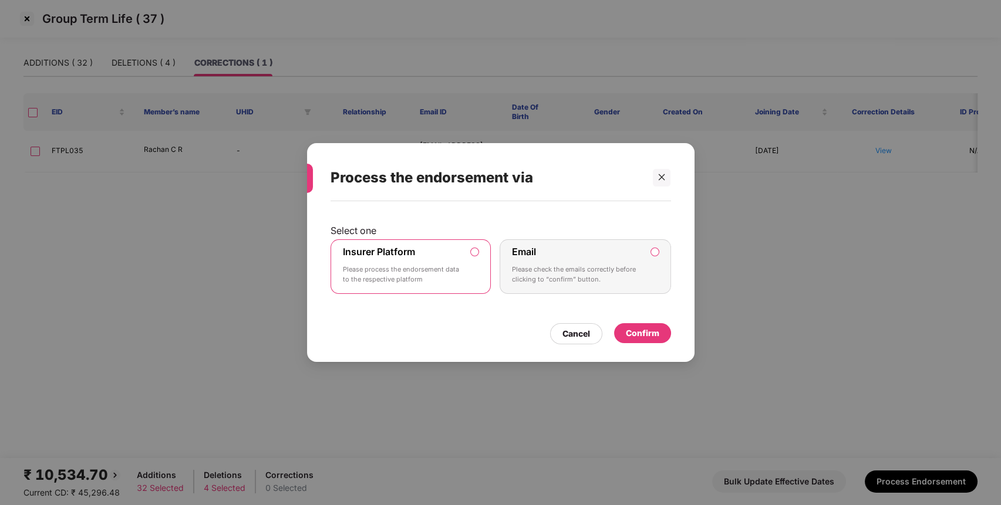
click at [657, 334] on div "Confirm" at bounding box center [642, 333] width 33 height 13
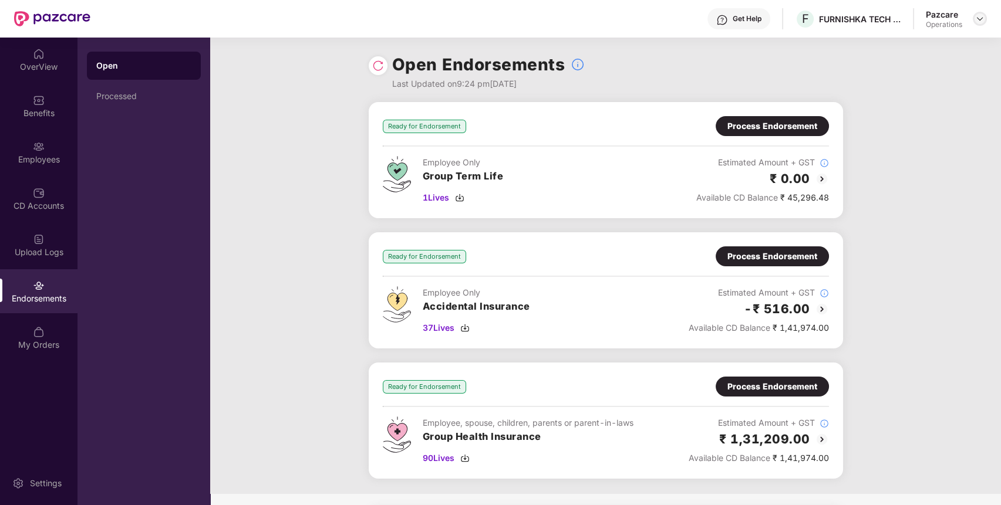
click at [977, 17] on img at bounding box center [979, 18] width 9 height 9
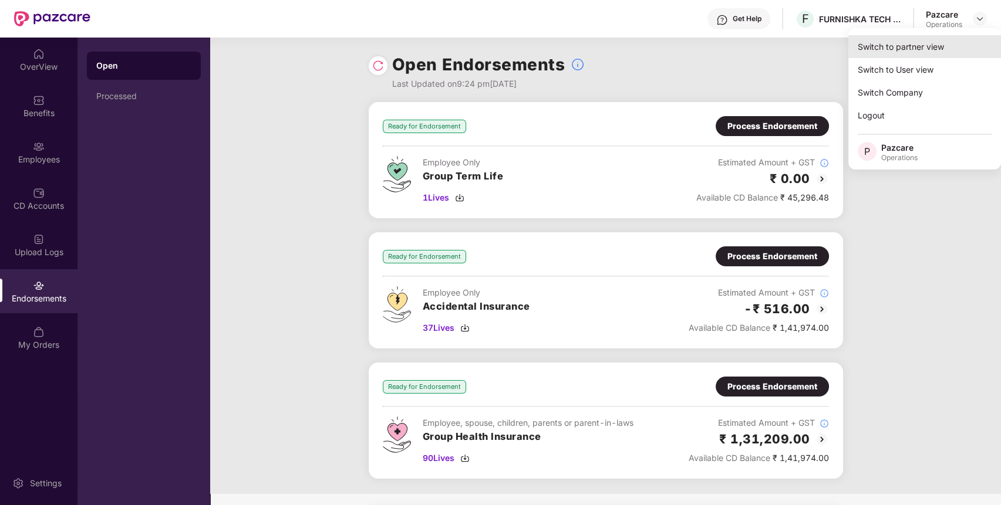
click at [955, 55] on div "Switch to partner view" at bounding box center [924, 46] width 153 height 23
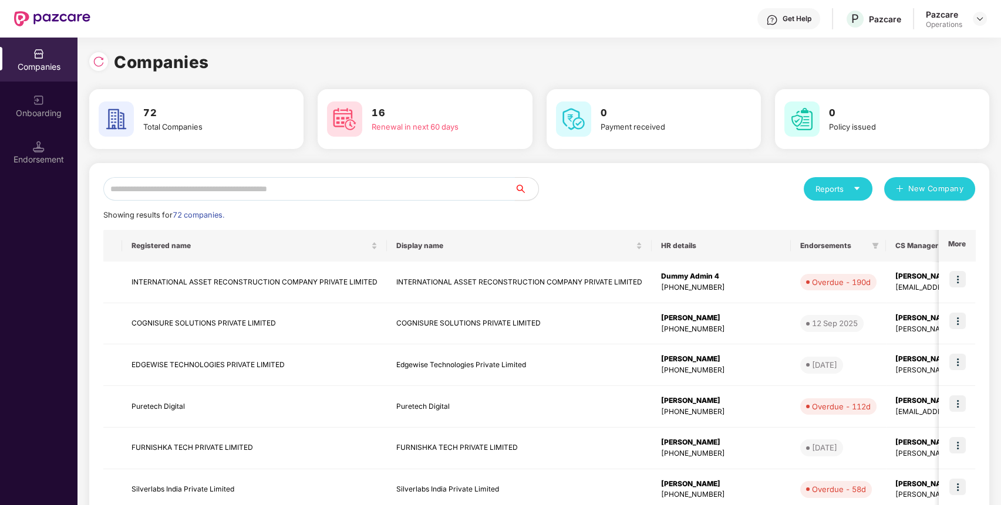
click at [398, 188] on input "text" at bounding box center [308, 188] width 411 height 23
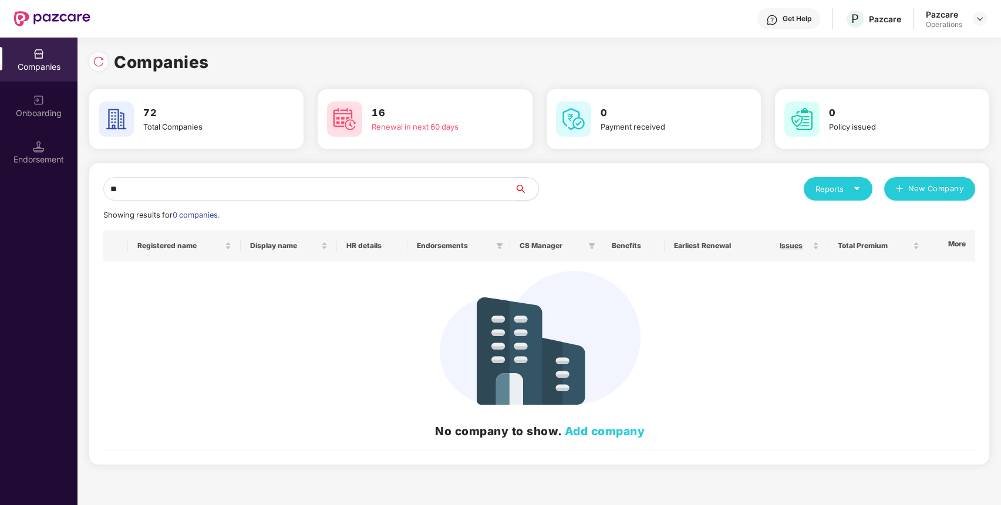
type input "*"
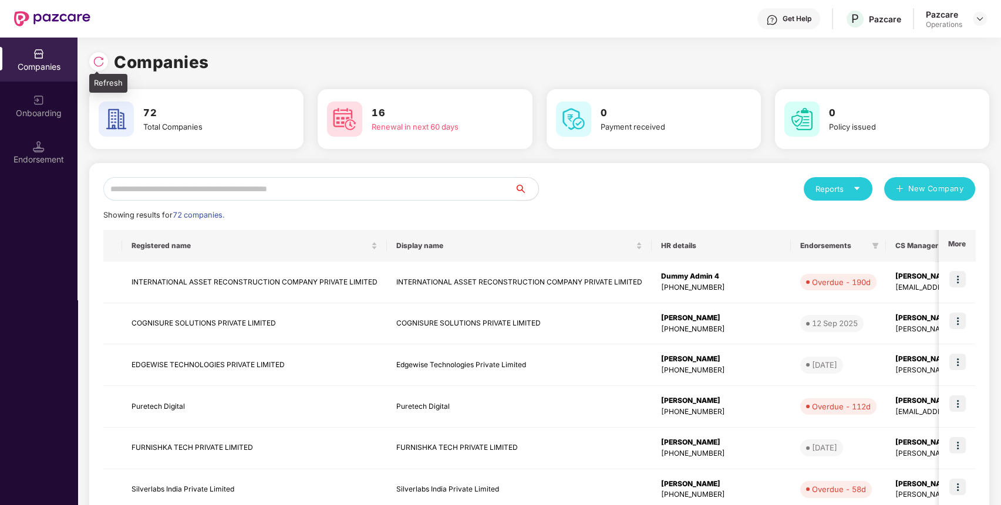
click at [100, 60] on img at bounding box center [99, 62] width 12 height 12
click at [186, 181] on input "text" at bounding box center [308, 188] width 411 height 23
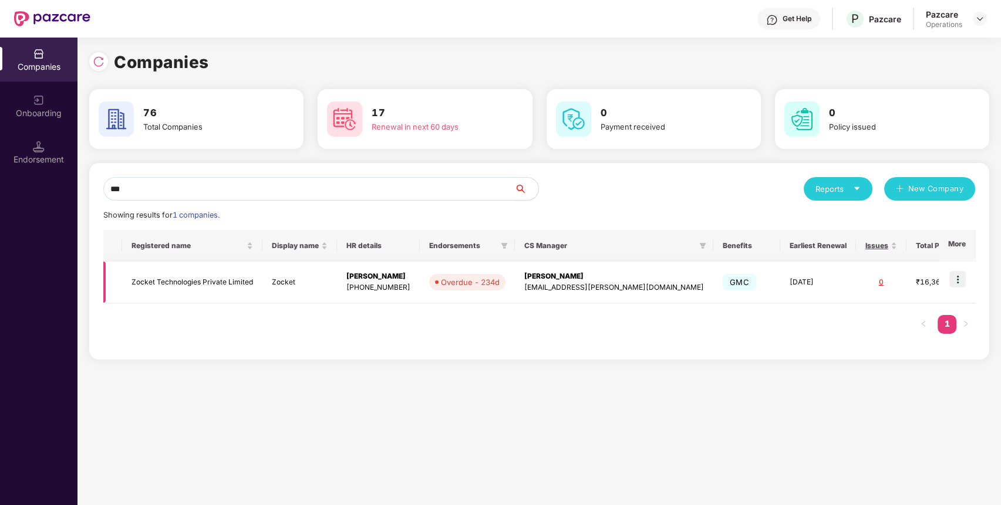
type input "***"
click at [962, 278] on img at bounding box center [957, 279] width 16 height 16
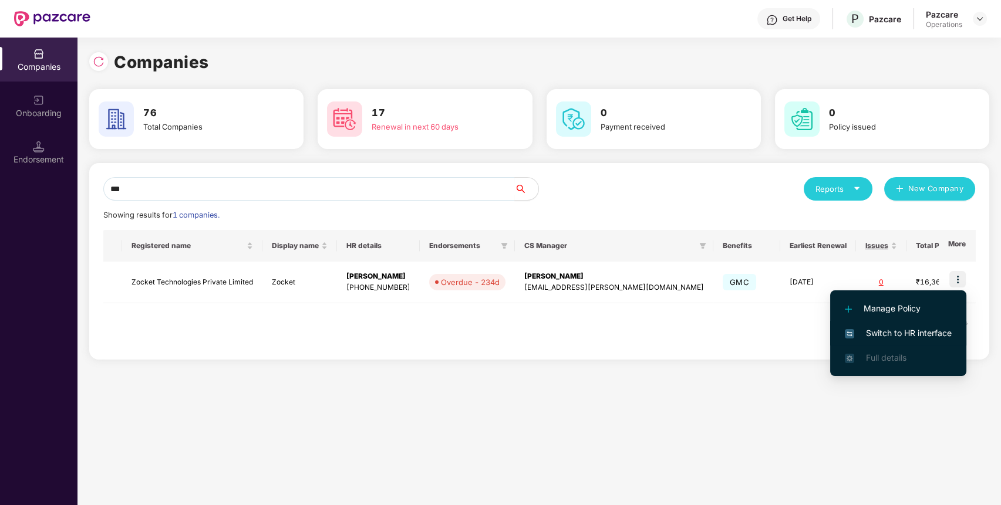
click at [930, 330] on span "Switch to HR interface" at bounding box center [897, 333] width 107 height 13
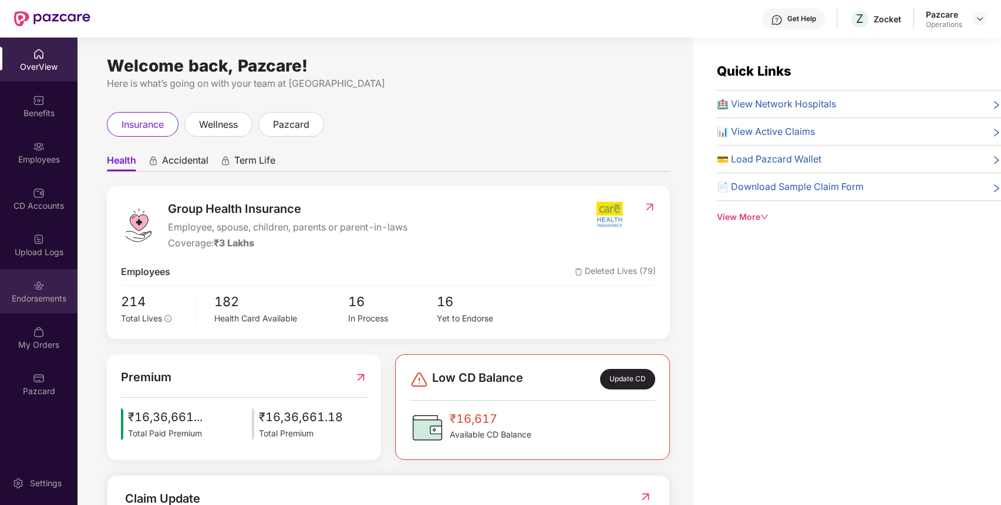
click at [58, 293] on div "Endorsements" at bounding box center [38, 299] width 77 height 12
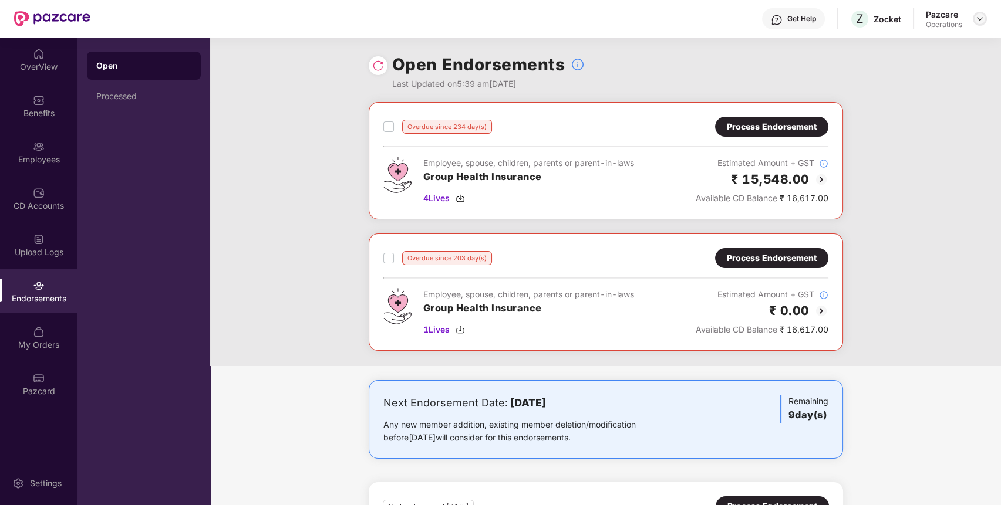
click at [976, 14] on img at bounding box center [979, 18] width 9 height 9
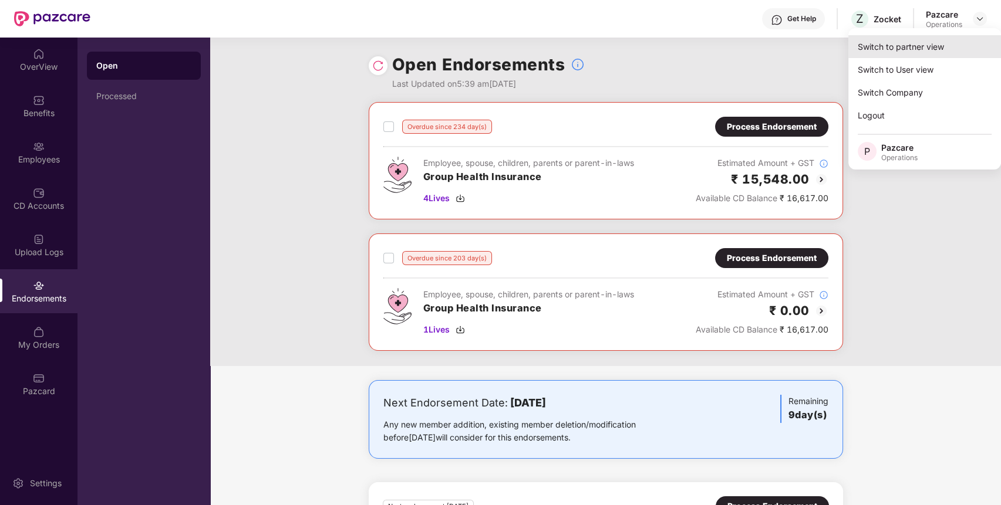
click at [950, 47] on div "Switch to partner view" at bounding box center [924, 46] width 153 height 23
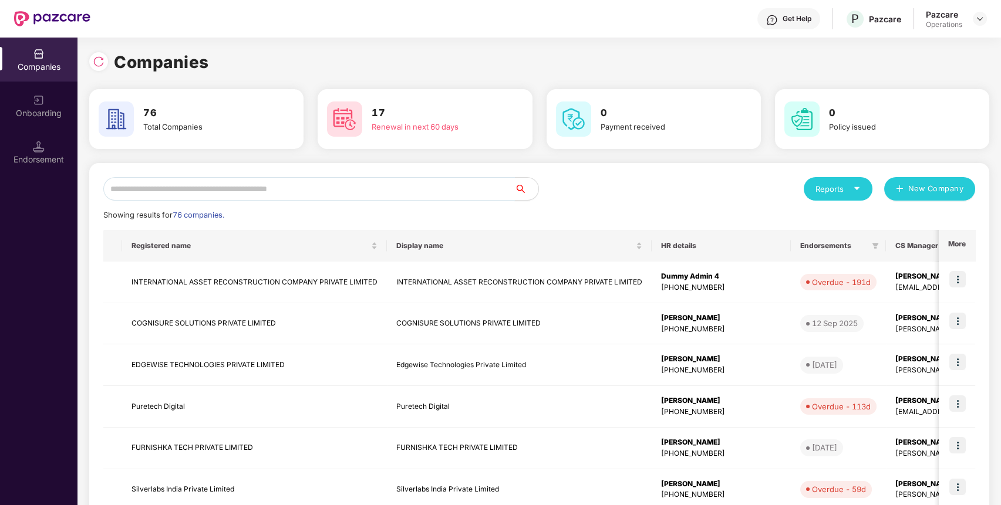
click at [453, 183] on input "text" at bounding box center [308, 188] width 411 height 23
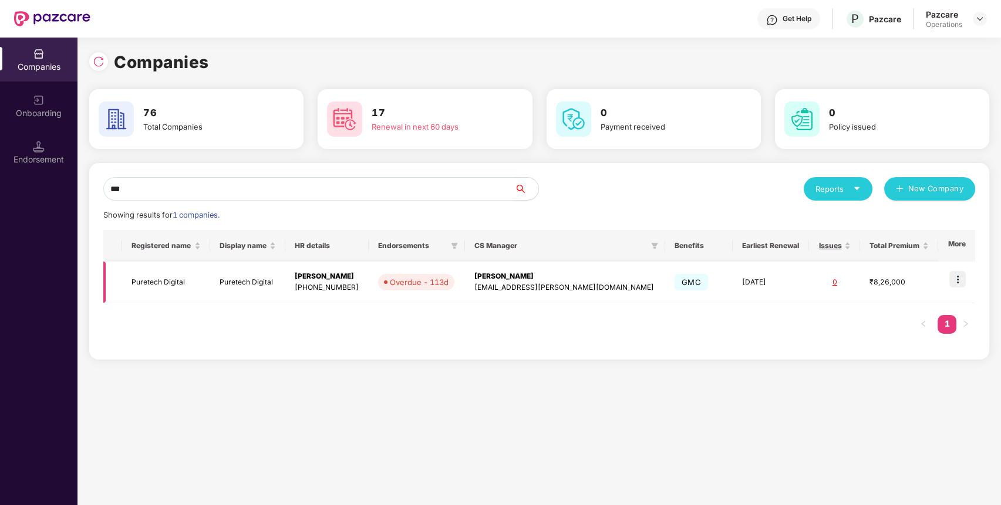
type input "***"
click at [967, 279] on td at bounding box center [956, 283] width 37 height 42
click at [958, 279] on img at bounding box center [957, 279] width 16 height 16
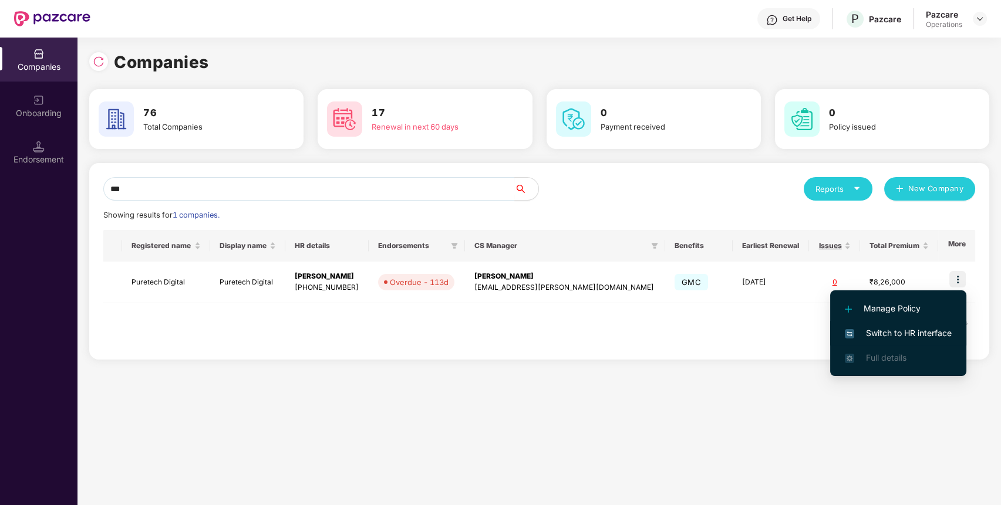
click at [945, 327] on span "Switch to HR interface" at bounding box center [897, 333] width 107 height 13
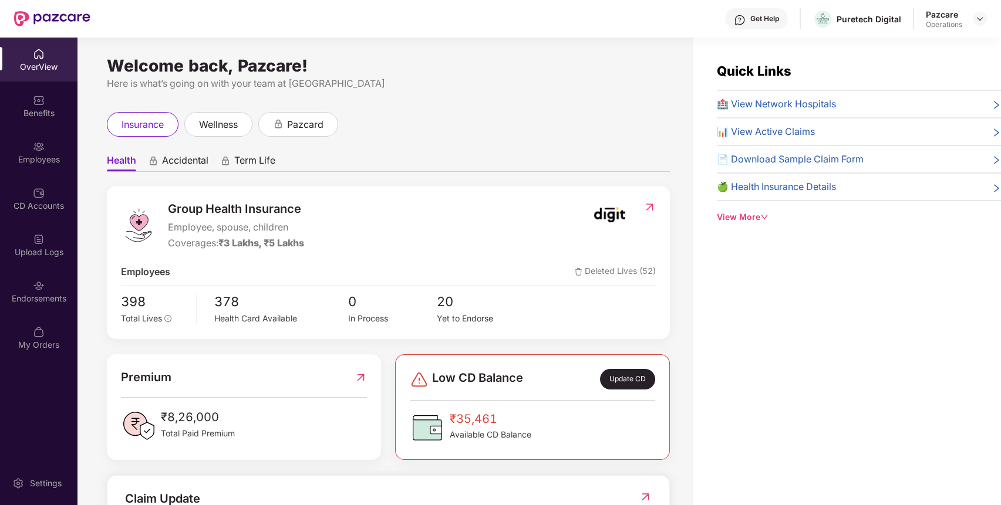
click at [22, 285] on div "Endorsements" at bounding box center [38, 291] width 77 height 44
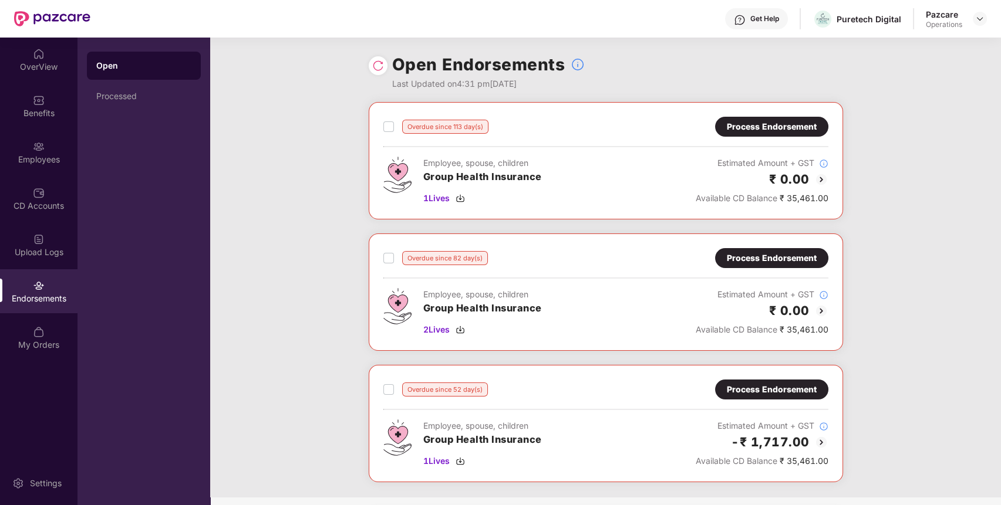
click at [783, 131] on div "Process Endorsement" at bounding box center [771, 126] width 90 height 13
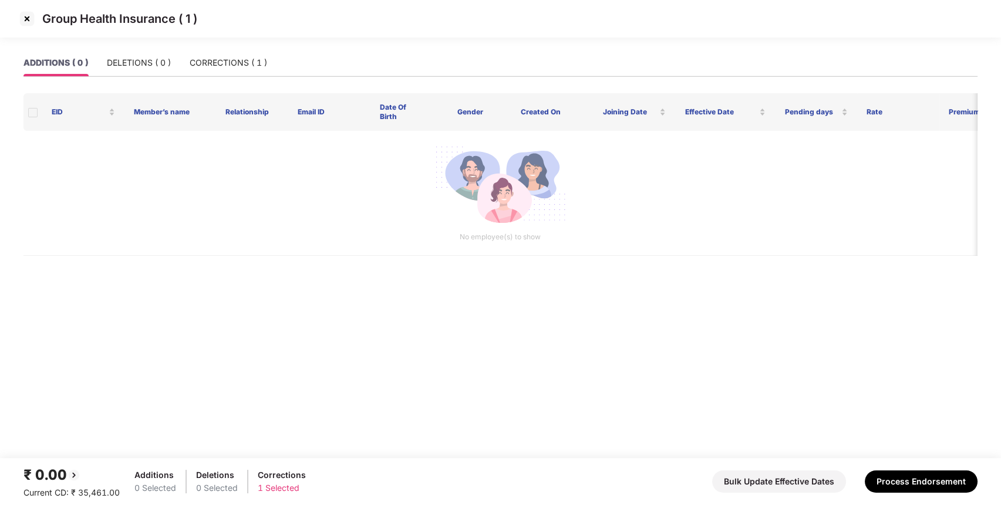
click at [26, 21] on img at bounding box center [27, 18] width 19 height 19
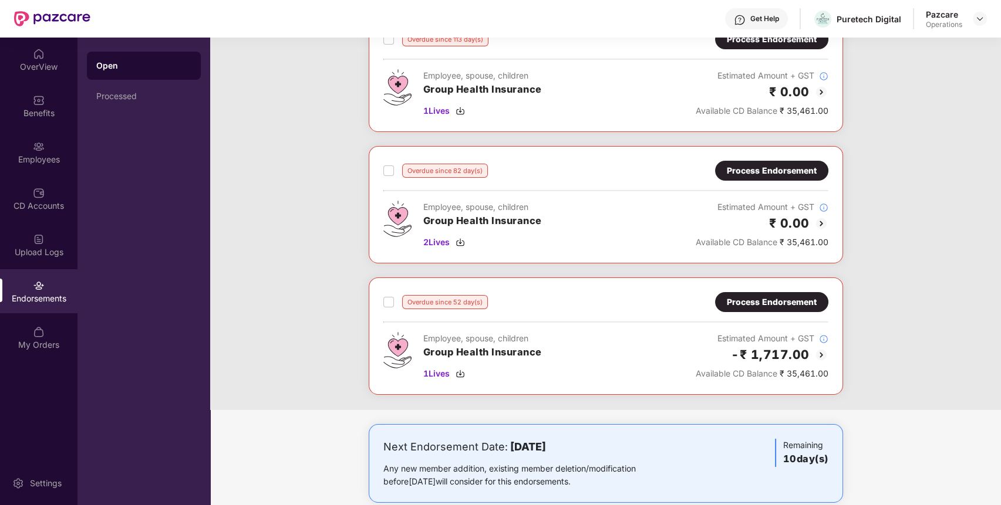
scroll to position [89, 0]
click at [758, 302] on div "Process Endorsement" at bounding box center [771, 301] width 90 height 13
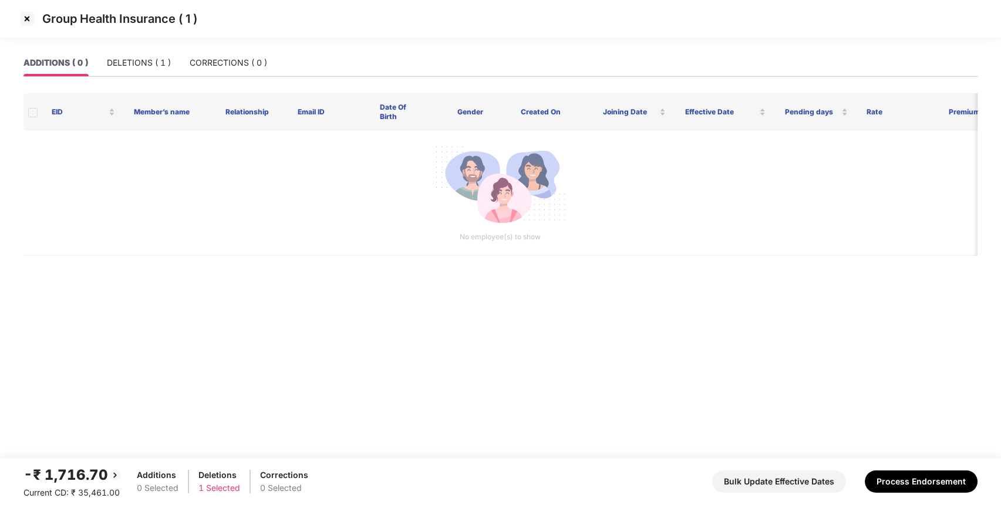
click at [26, 18] on img at bounding box center [27, 18] width 19 height 19
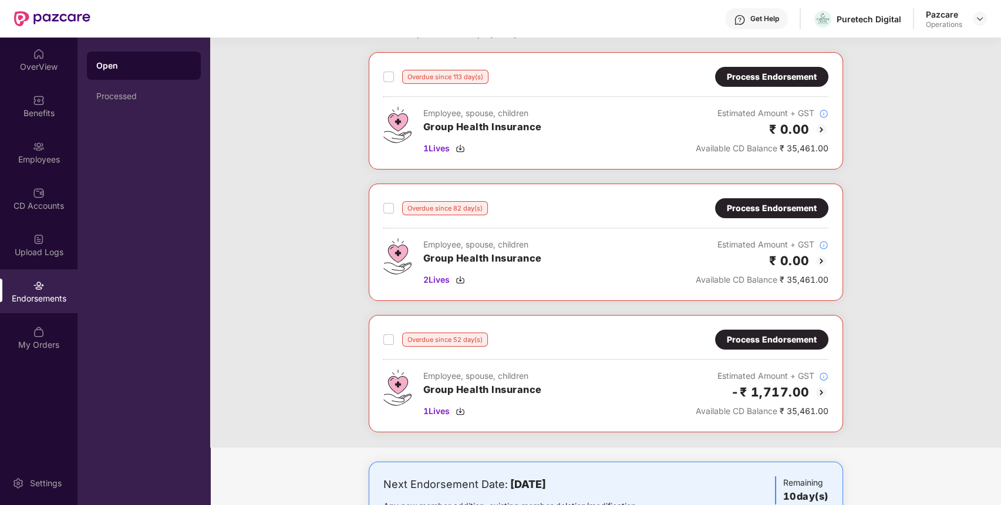
scroll to position [51, 0]
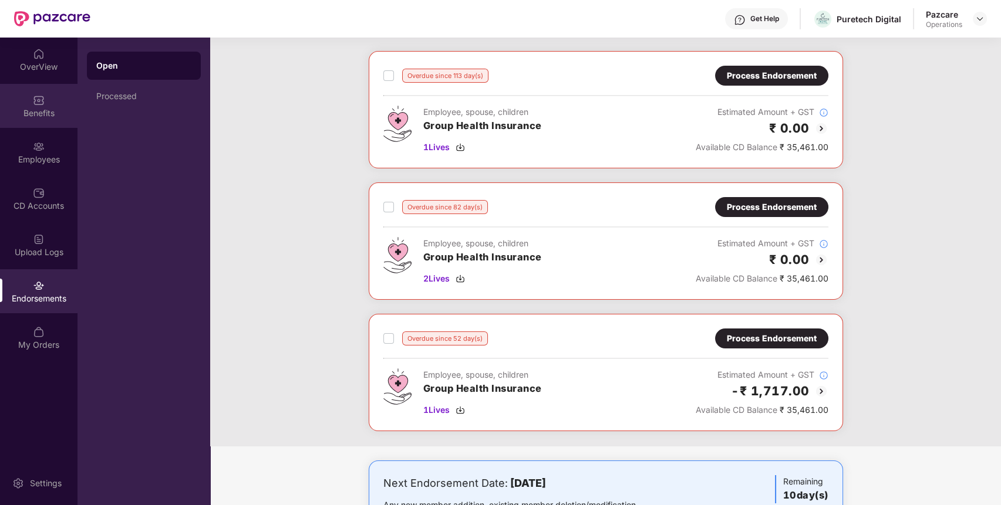
click at [28, 114] on div "Benefits" at bounding box center [38, 113] width 77 height 12
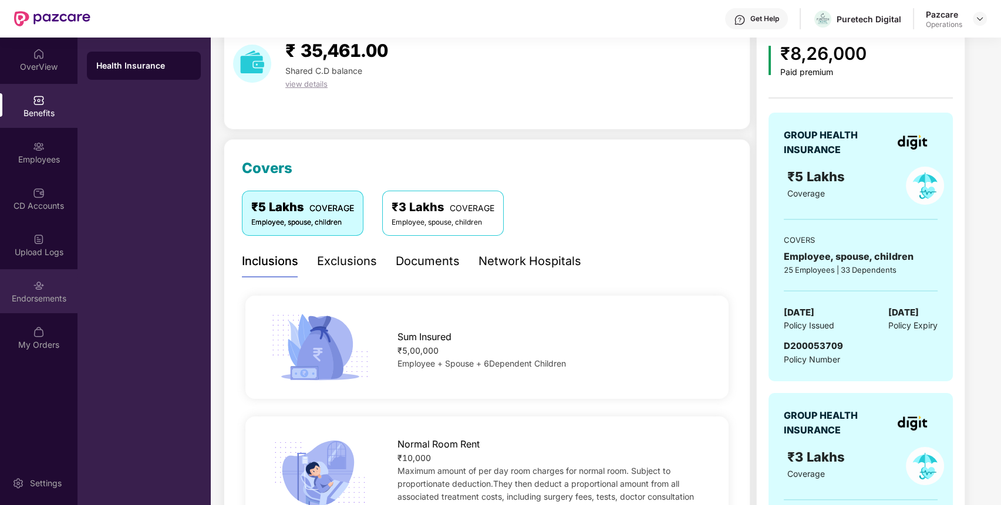
click at [44, 293] on div "Endorsements" at bounding box center [38, 299] width 77 height 12
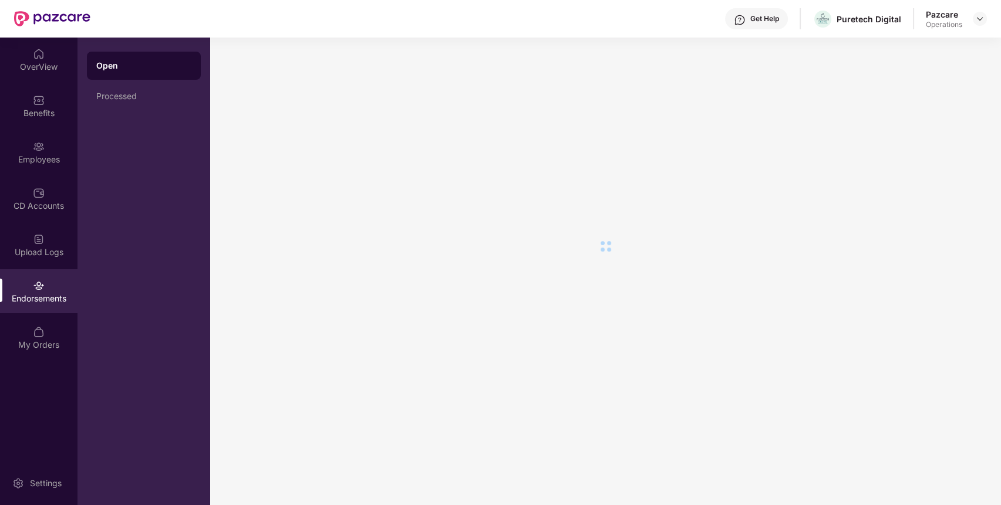
scroll to position [0, 0]
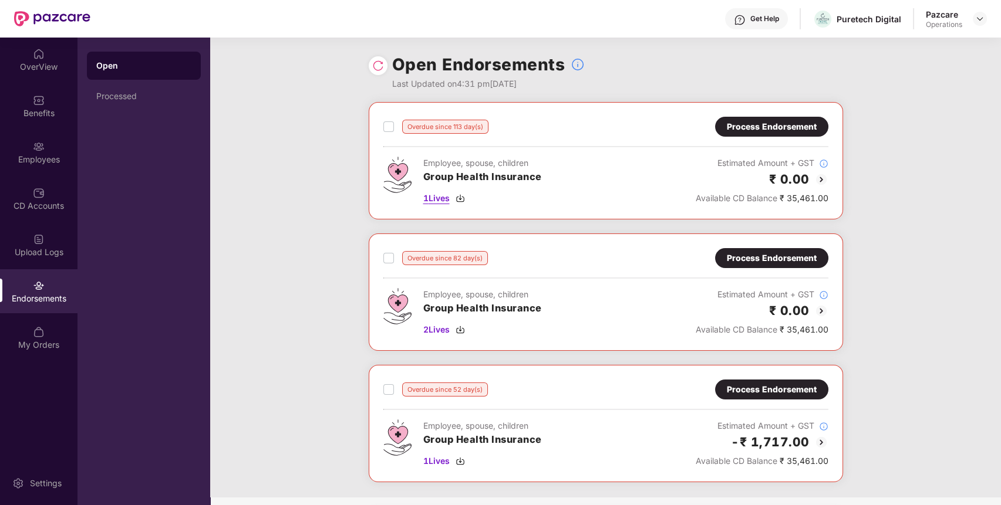
click at [440, 194] on span "1 Lives" at bounding box center [436, 198] width 26 height 13
click at [443, 329] on span "2 Lives" at bounding box center [436, 329] width 26 height 13
click at [795, 122] on div "Process Endorsement" at bounding box center [771, 126] width 90 height 13
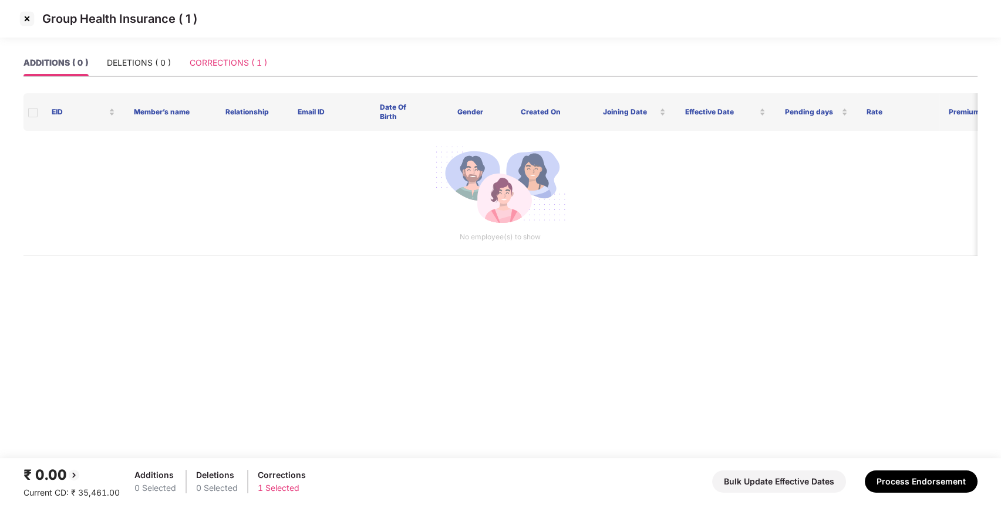
click at [259, 52] on div "CORRECTIONS ( 1 )" at bounding box center [228, 62] width 77 height 27
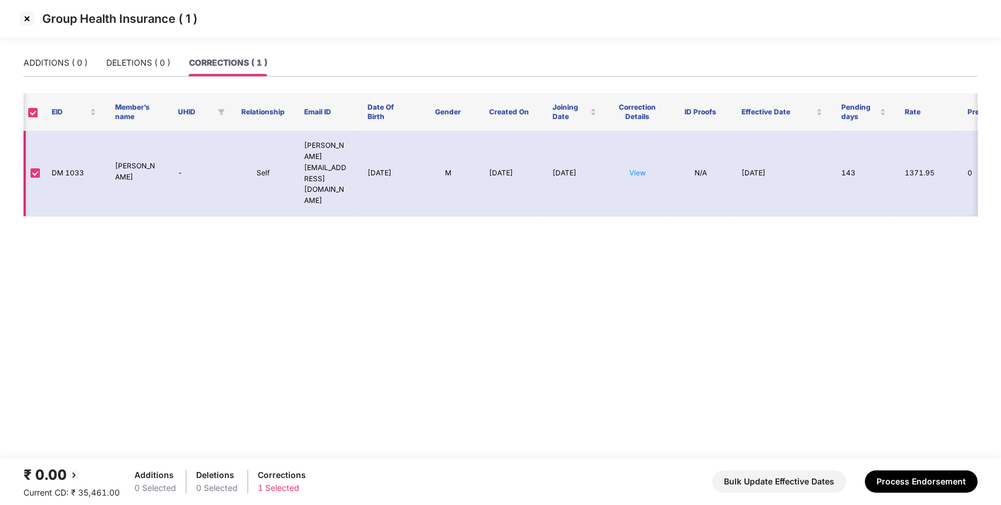
scroll to position [0, 45]
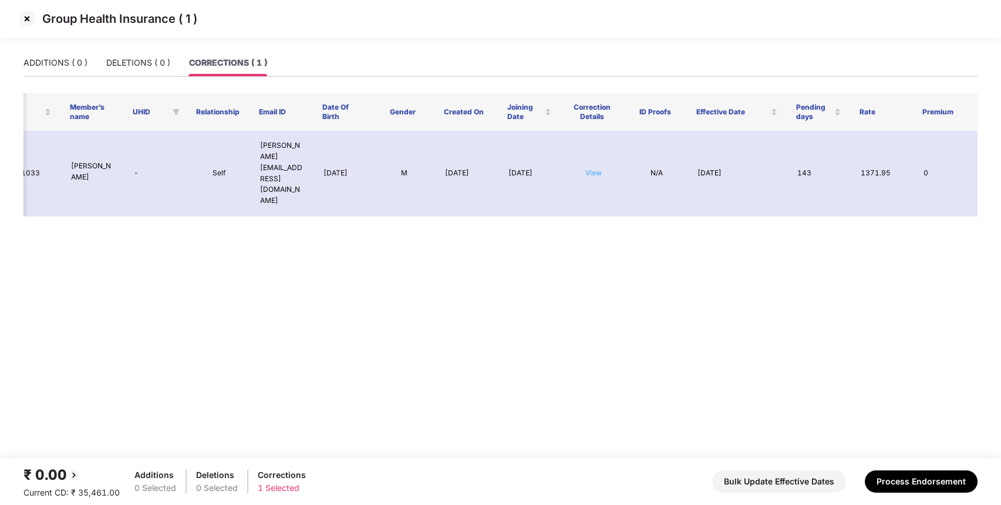
click at [592, 168] on link "View" at bounding box center [593, 172] width 16 height 9
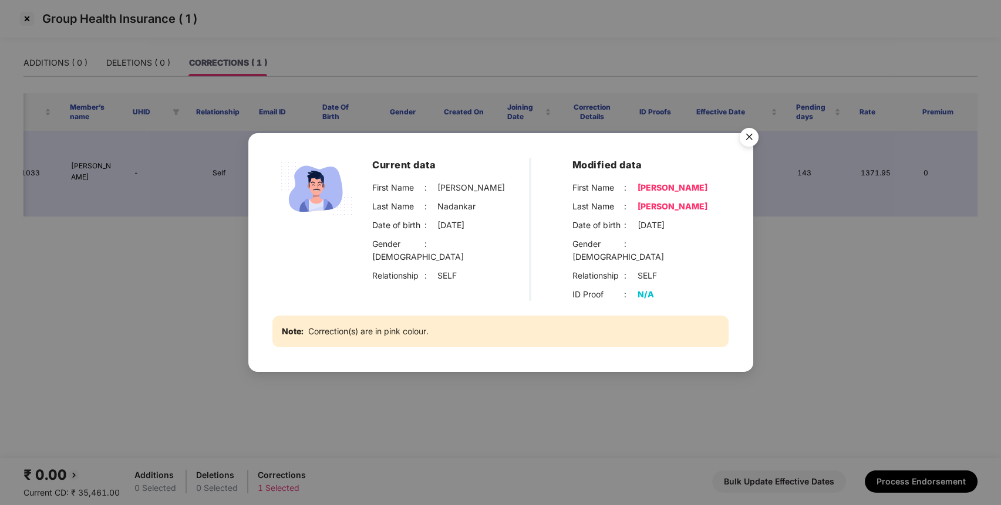
click at [749, 142] on img "Close" at bounding box center [748, 139] width 33 height 33
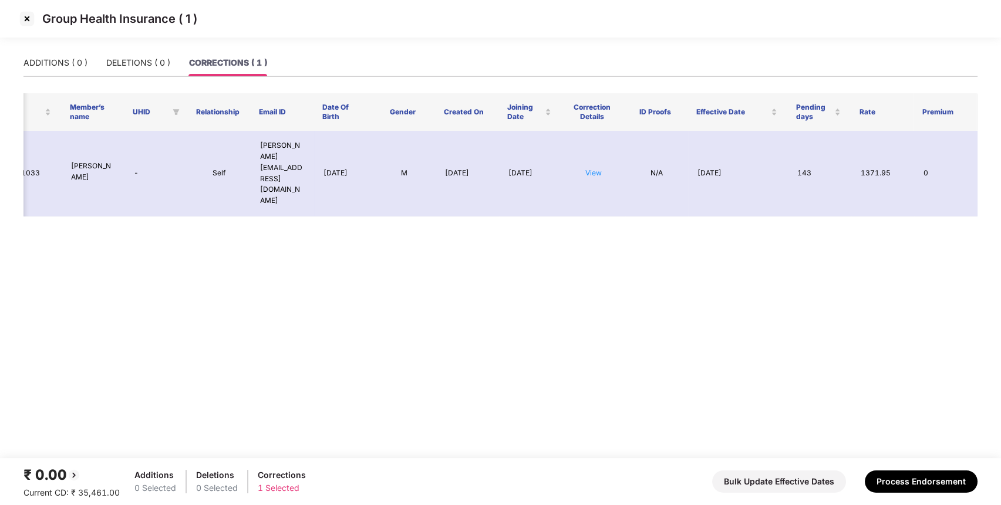
click at [28, 23] on img at bounding box center [27, 18] width 19 height 19
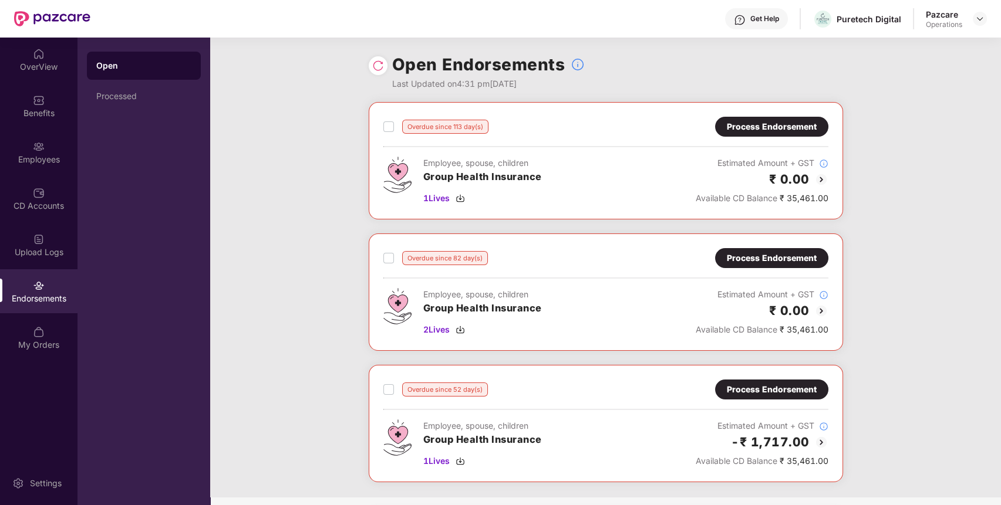
click at [772, 257] on div "Process Endorsement" at bounding box center [771, 258] width 90 height 13
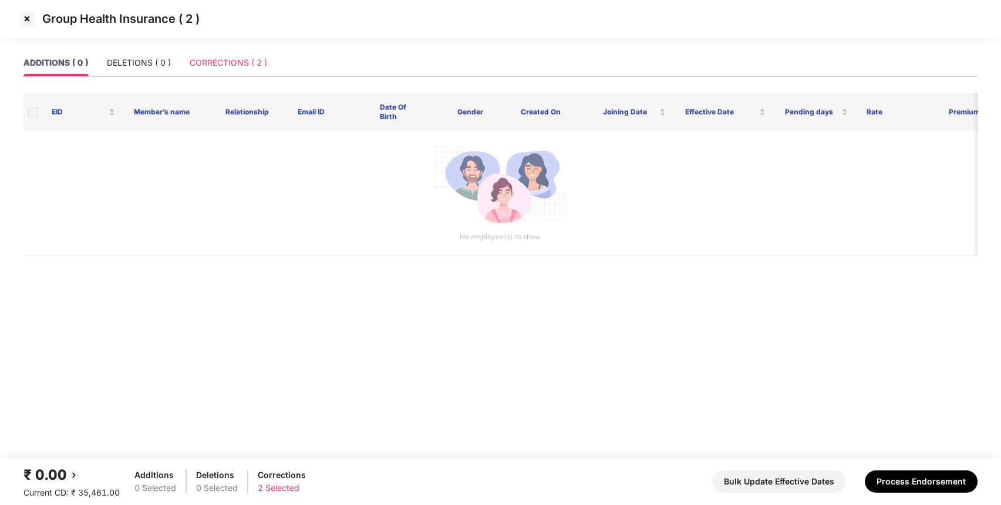
click at [241, 56] on div "CORRECTIONS ( 2 )" at bounding box center [228, 62] width 77 height 27
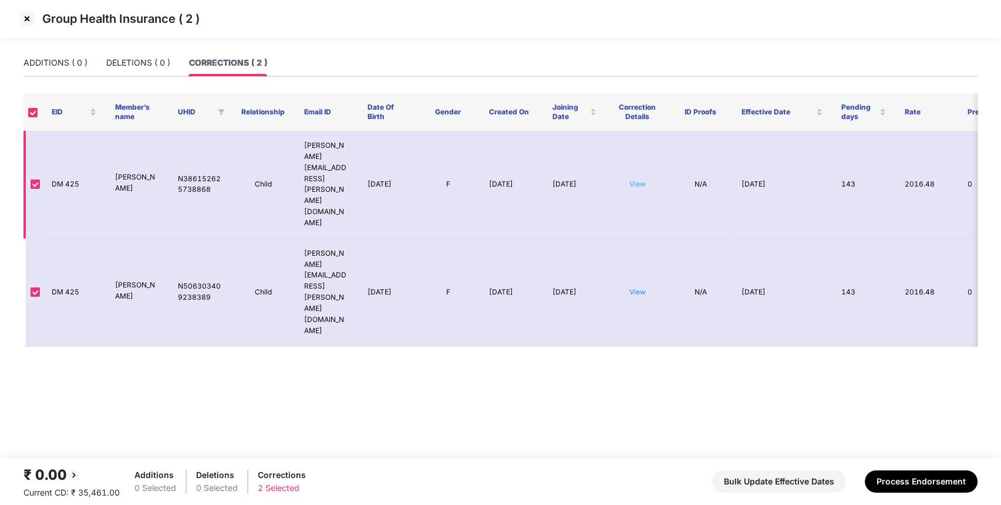
click at [637, 180] on link "View" at bounding box center [637, 184] width 16 height 9
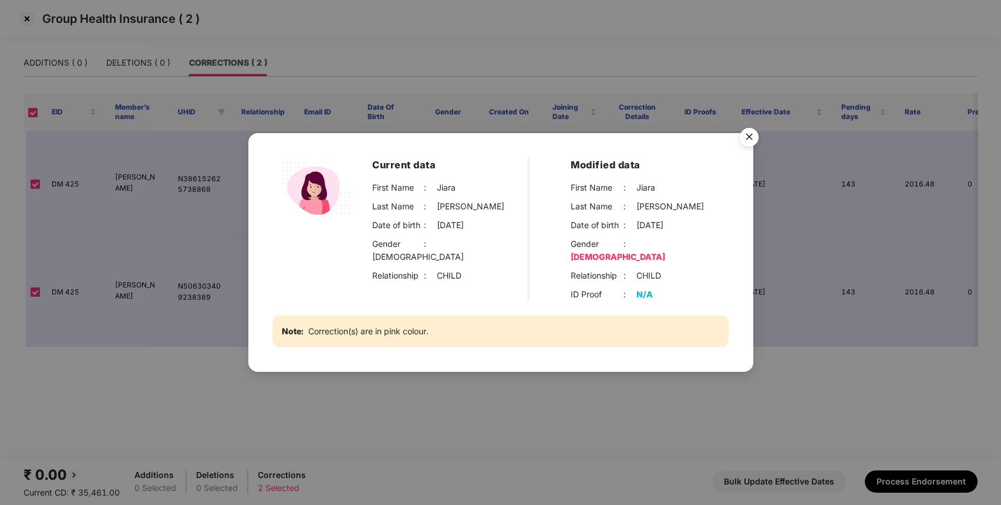
click at [489, 368] on div "Current data First Name : [PERSON_NAME] Last Name : [PERSON_NAME] Date of birth…" at bounding box center [500, 252] width 1001 height 505
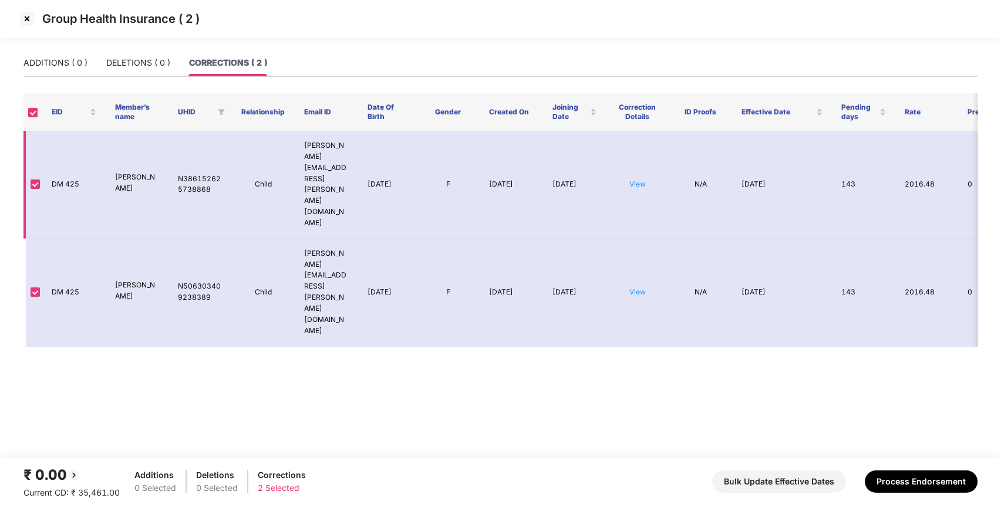
click at [265, 153] on td "Child" at bounding box center [263, 185] width 63 height 108
copy td "Child"
click at [25, 18] on img at bounding box center [27, 18] width 19 height 19
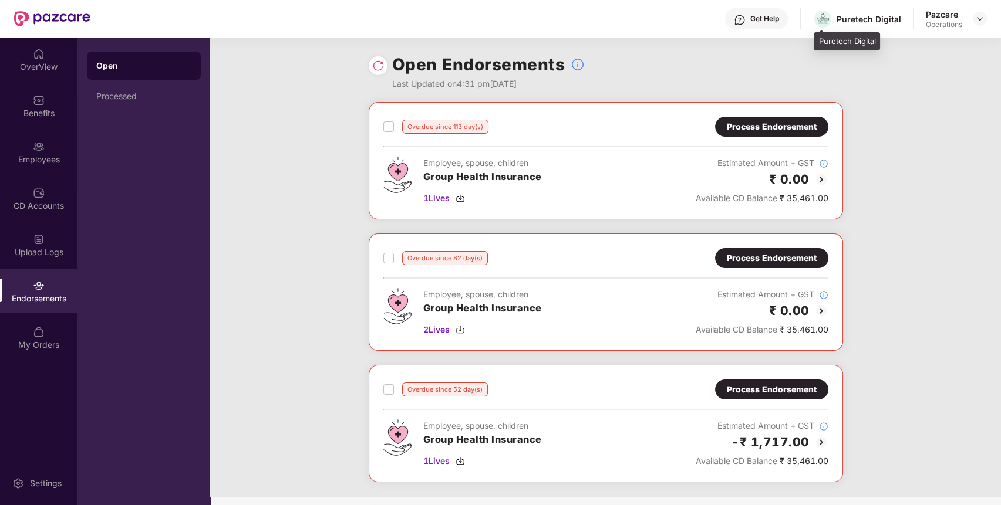
click at [870, 15] on div "Puretech Digital" at bounding box center [868, 18] width 65 height 11
copy div "Puretech Digital"
click at [870, 15] on div "Puretech Digital" at bounding box center [868, 18] width 65 height 11
click at [63, 111] on div "Benefits" at bounding box center [38, 113] width 77 height 12
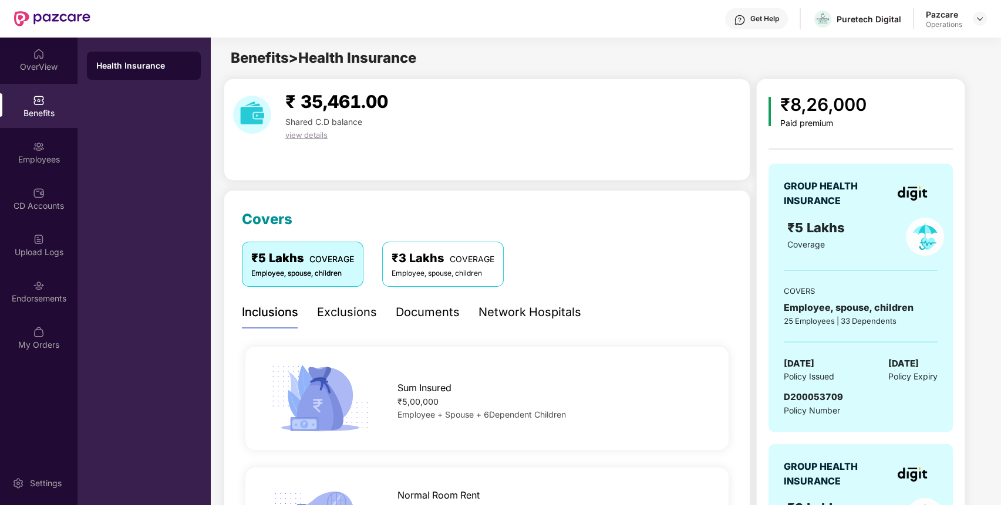
click at [803, 395] on span "D200053709" at bounding box center [812, 396] width 59 height 11
copy span "D200053709"
click at [63, 277] on div "Endorsements" at bounding box center [38, 291] width 77 height 44
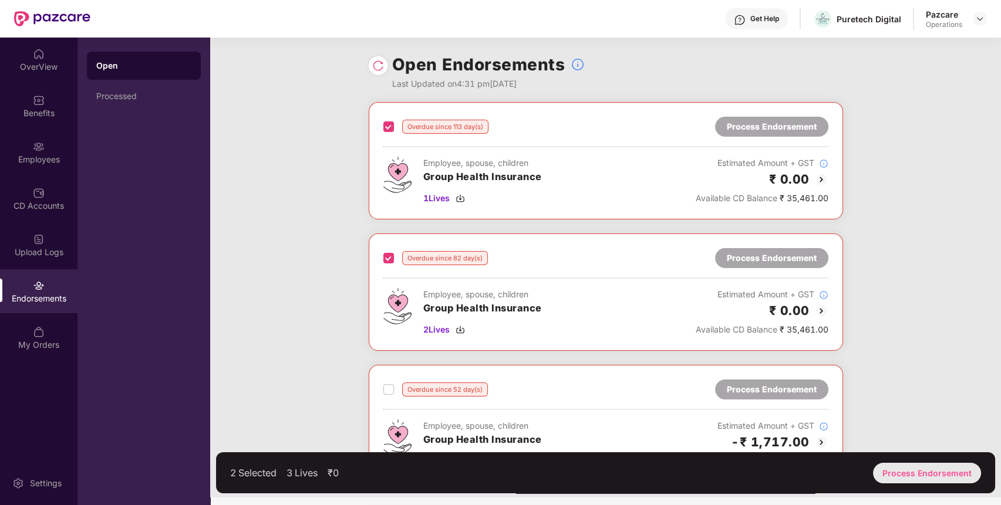
click at [895, 469] on div "Process Endorsement" at bounding box center [927, 473] width 108 height 21
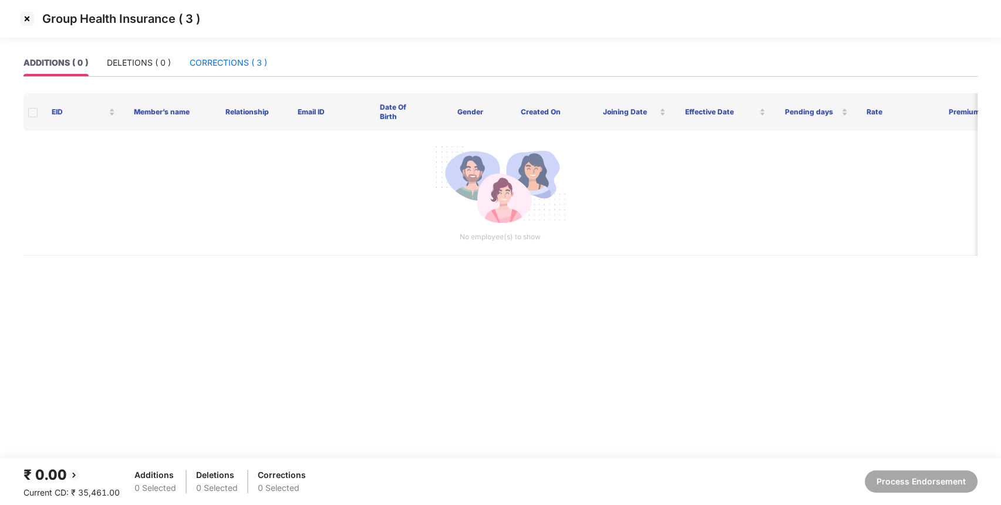
click at [236, 67] on div "CORRECTIONS ( 3 )" at bounding box center [228, 62] width 77 height 13
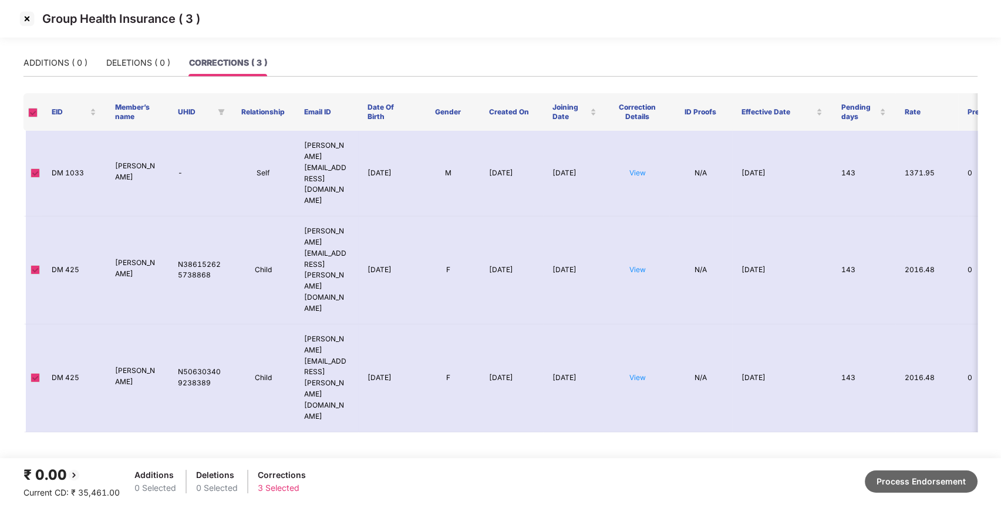
click at [932, 473] on button "Process Endorsement" at bounding box center [920, 482] width 113 height 22
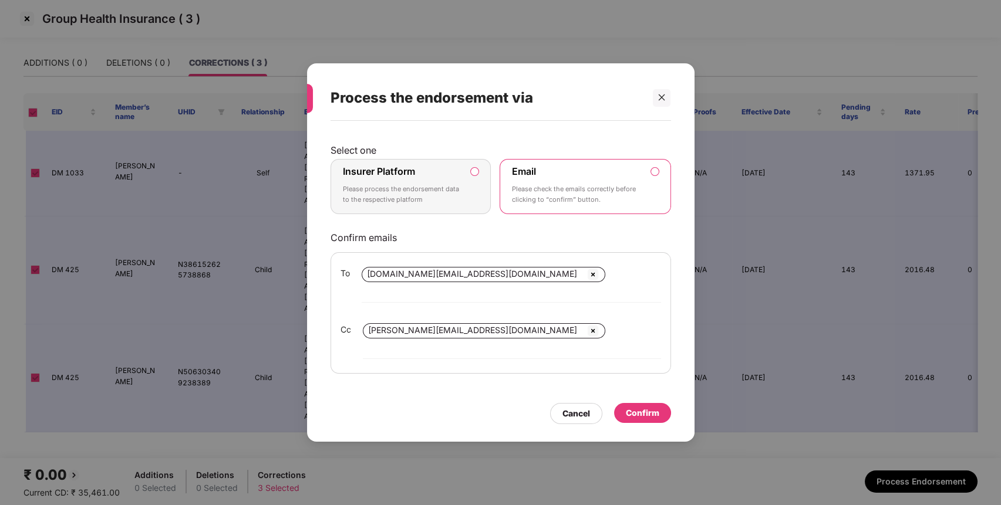
click at [421, 176] on label "Insurer Platform Please process the endorsement data to the respective platform" at bounding box center [410, 186] width 161 height 55
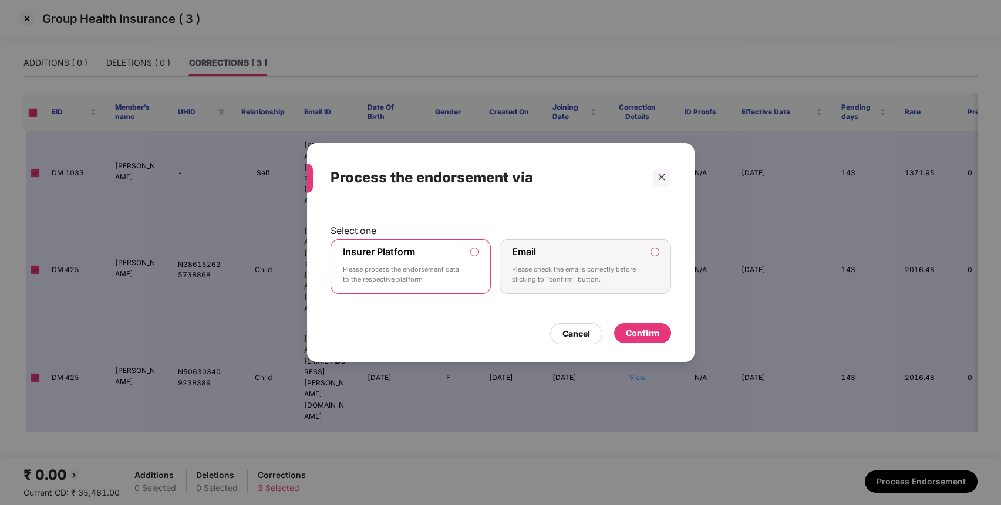
click at [626, 336] on div "Confirm" at bounding box center [642, 333] width 33 height 13
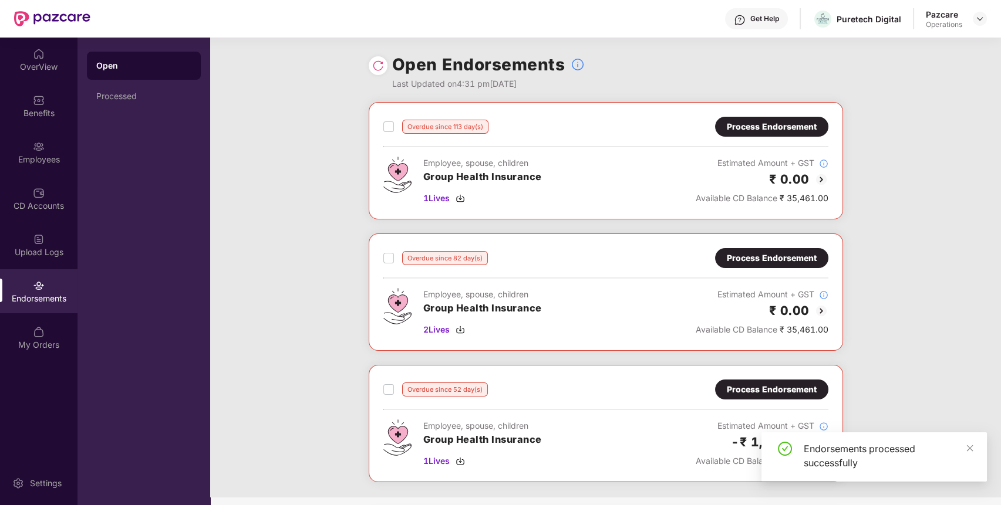
click at [384, 56] on div "Open Endorsements Last Updated on 4:31 pm[DATE]" at bounding box center [606, 70] width 474 height 65
click at [377, 66] on img at bounding box center [378, 66] width 12 height 12
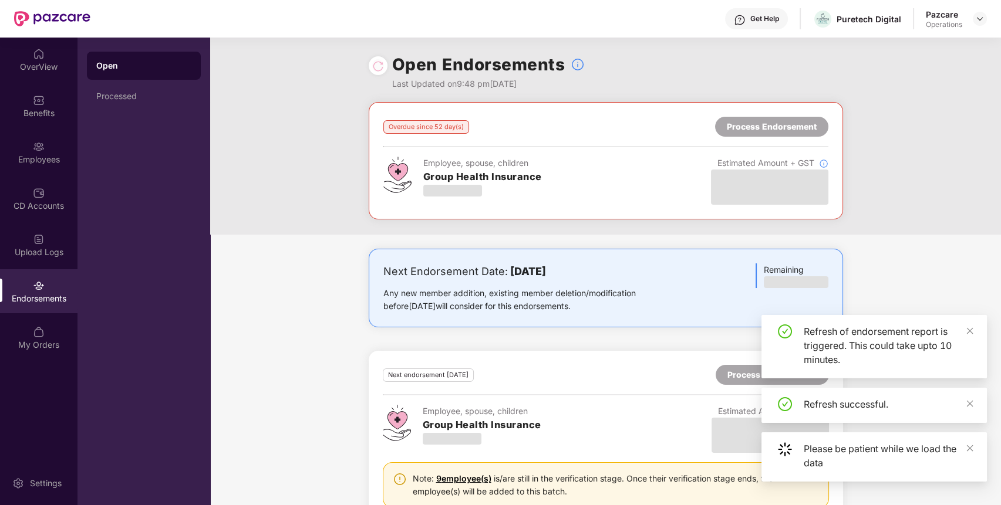
click at [866, 29] on div "Get Help Puretech Digital Pazcare Operations" at bounding box center [538, 19] width 896 height 38
copy div "Puretech Digital"
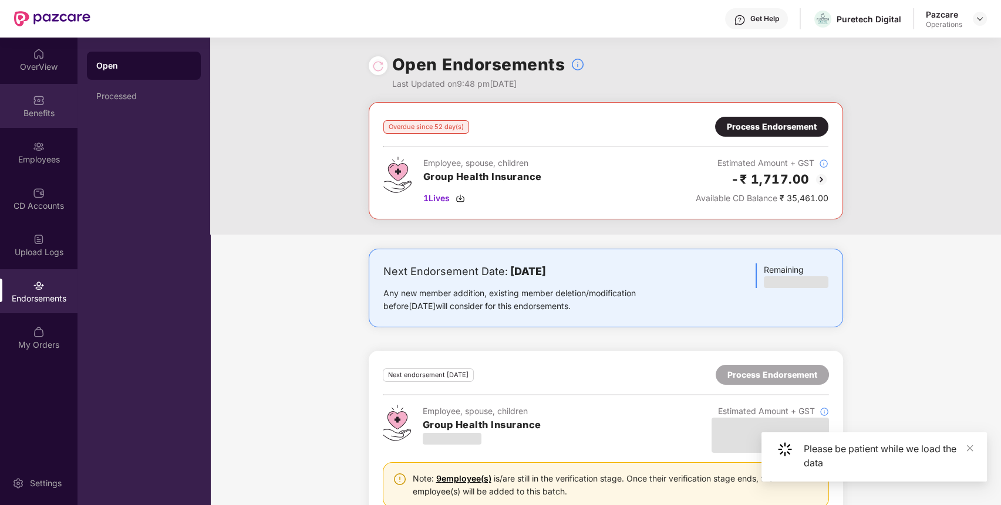
click at [45, 116] on div "Benefits" at bounding box center [38, 113] width 77 height 12
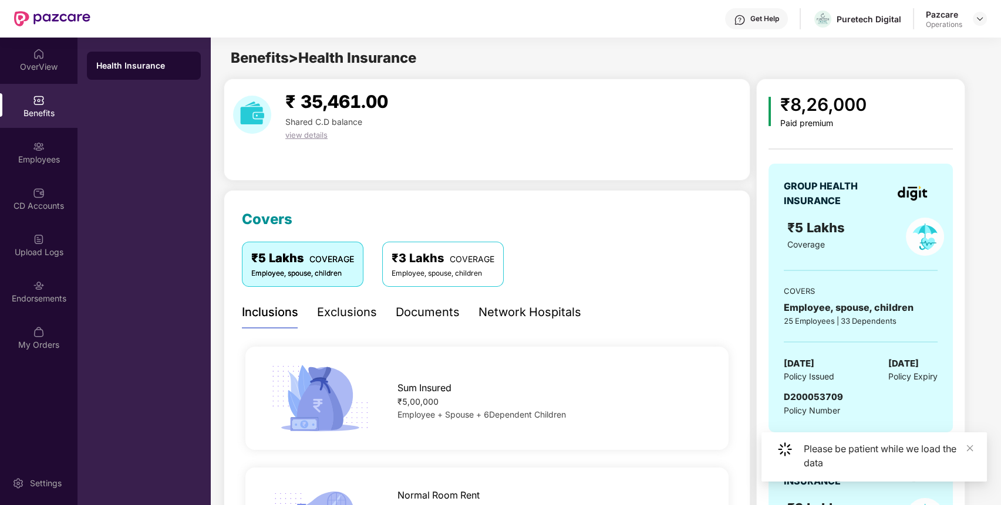
click at [807, 395] on span "D200053709" at bounding box center [812, 396] width 59 height 11
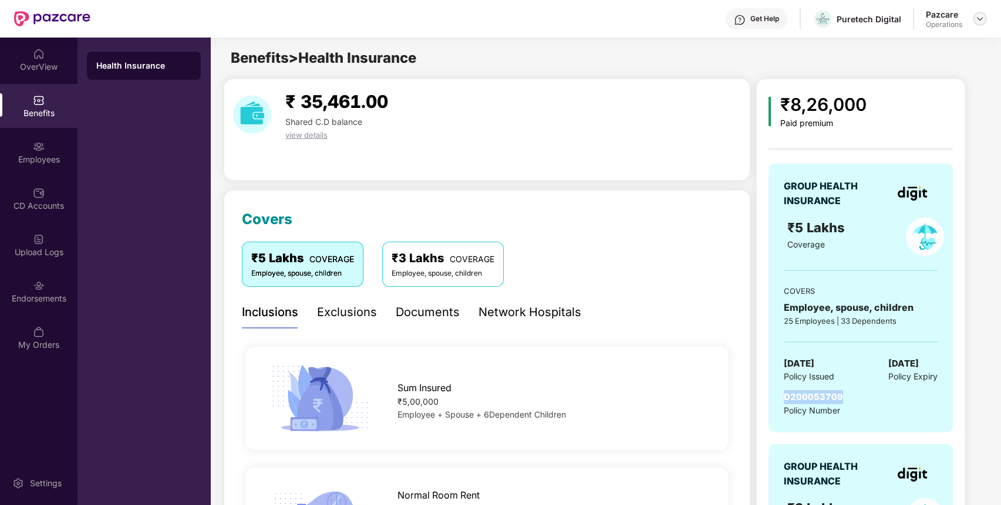
click at [983, 16] on img at bounding box center [979, 18] width 9 height 9
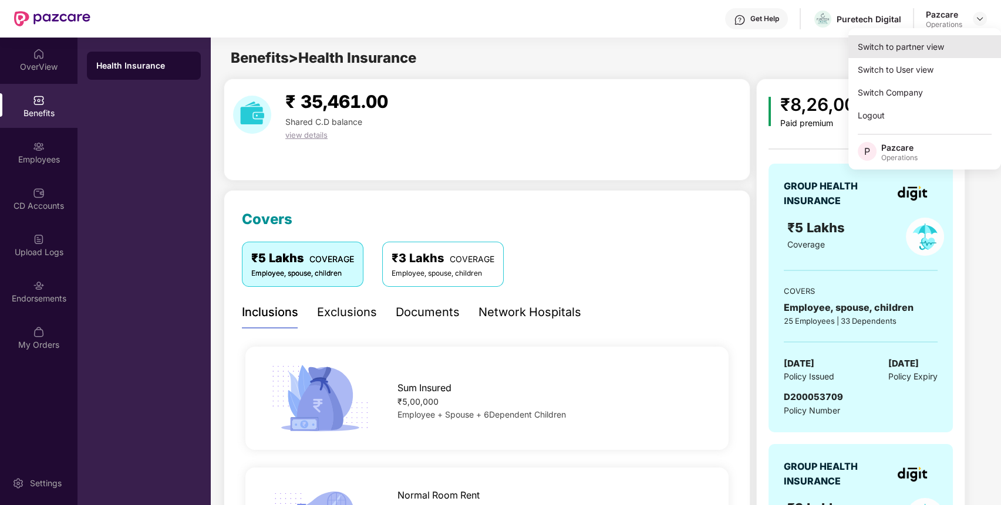
click at [935, 47] on div "Switch to partner view" at bounding box center [924, 46] width 153 height 23
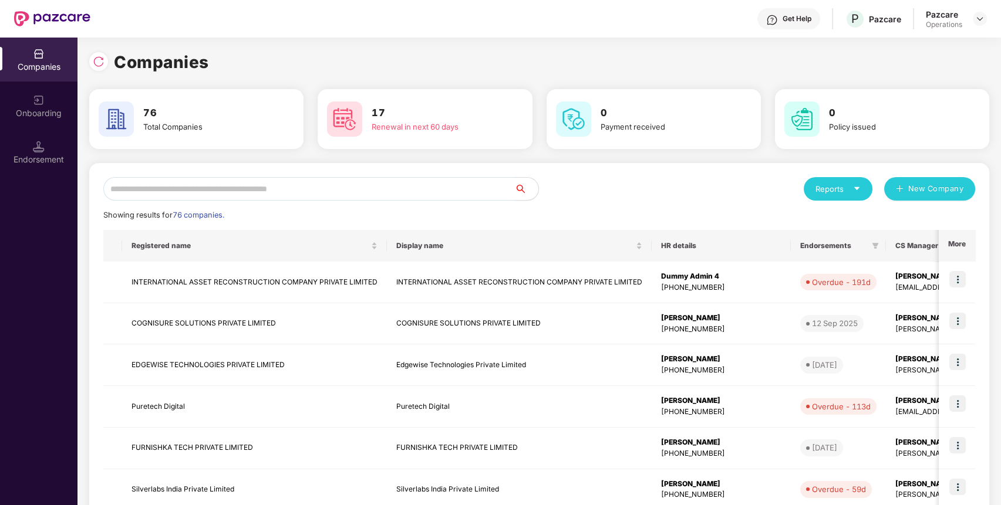
click at [477, 183] on input "text" at bounding box center [308, 188] width 411 height 23
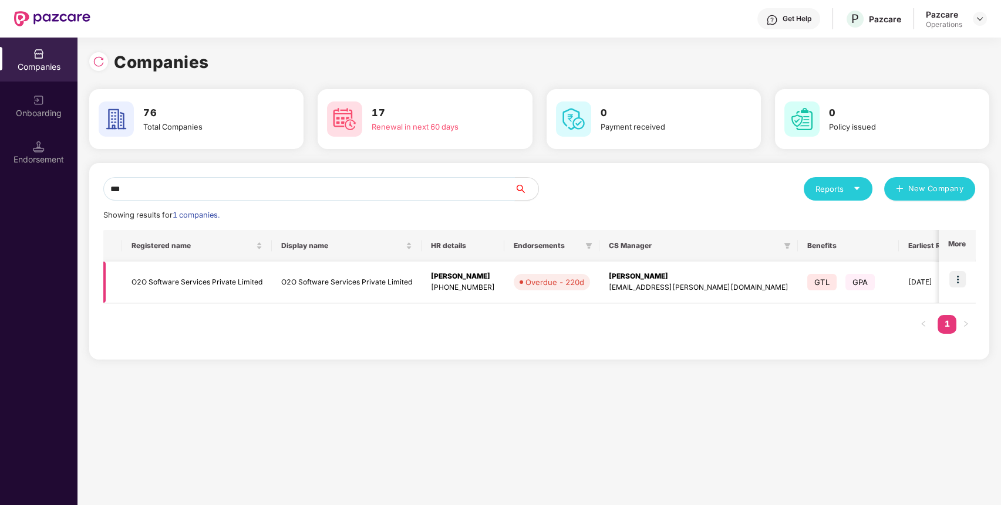
type input "***"
click at [958, 279] on img at bounding box center [957, 279] width 16 height 16
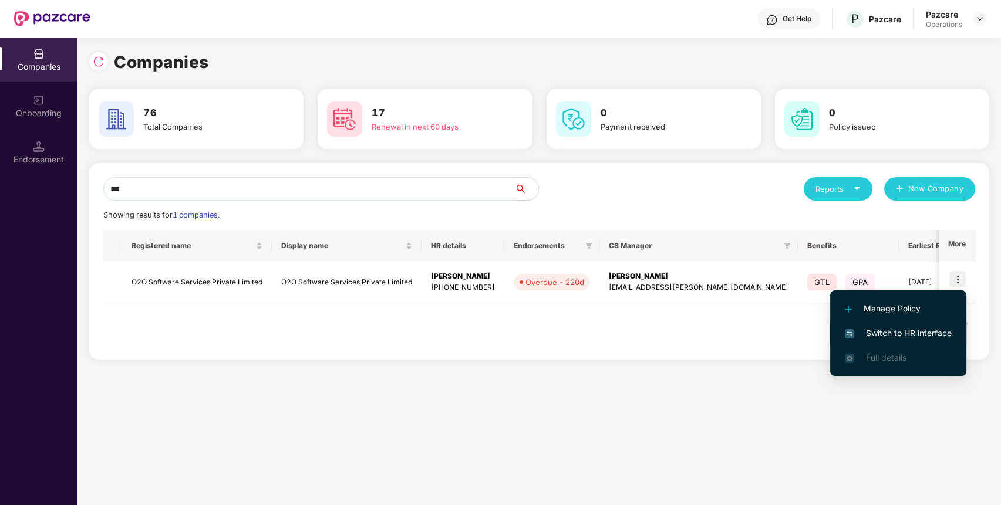
click at [913, 333] on span "Switch to HR interface" at bounding box center [897, 333] width 107 height 13
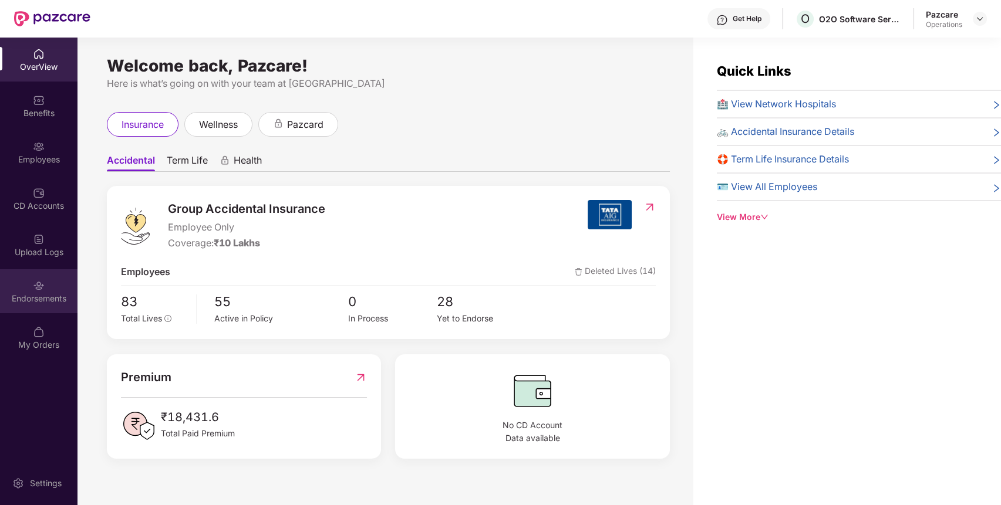
click at [45, 282] on div "Endorsements" at bounding box center [38, 291] width 77 height 44
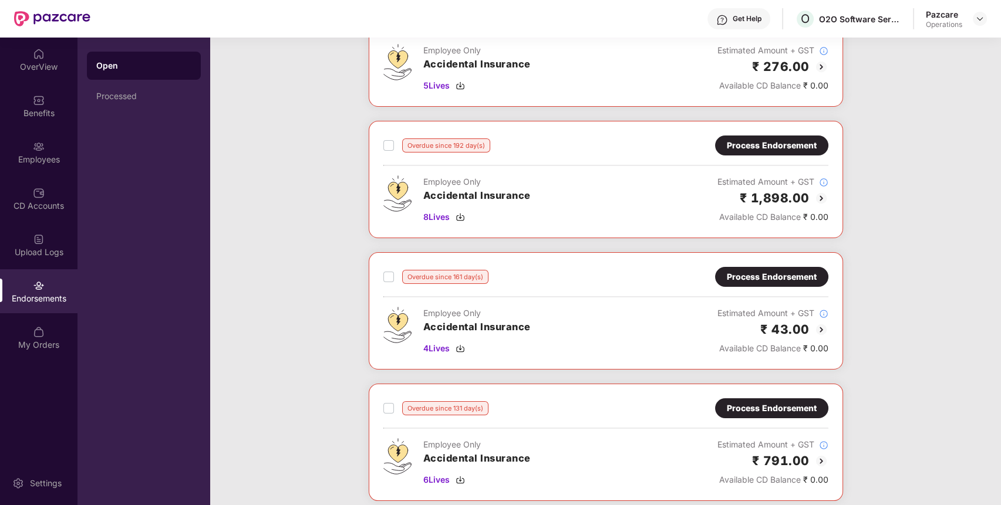
scroll to position [0, 0]
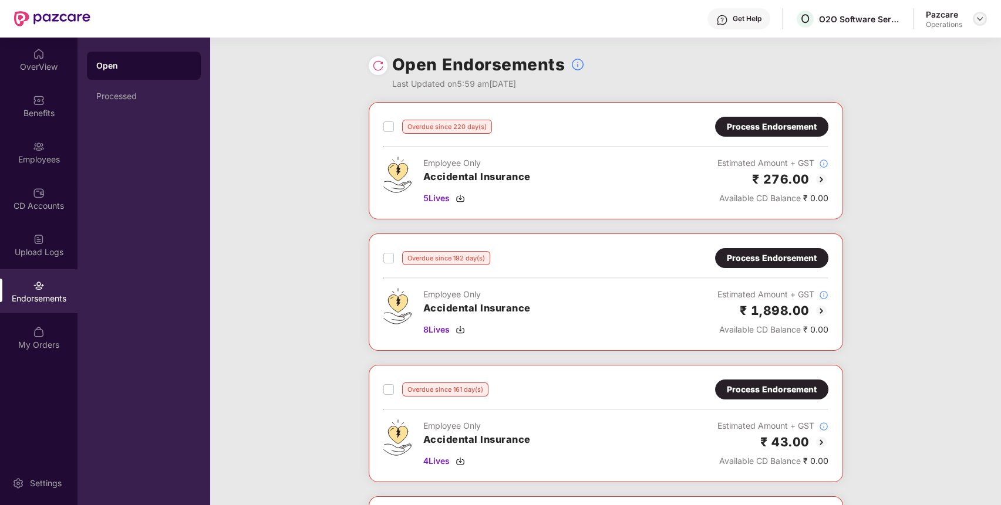
click at [982, 23] on div at bounding box center [979, 19] width 14 height 14
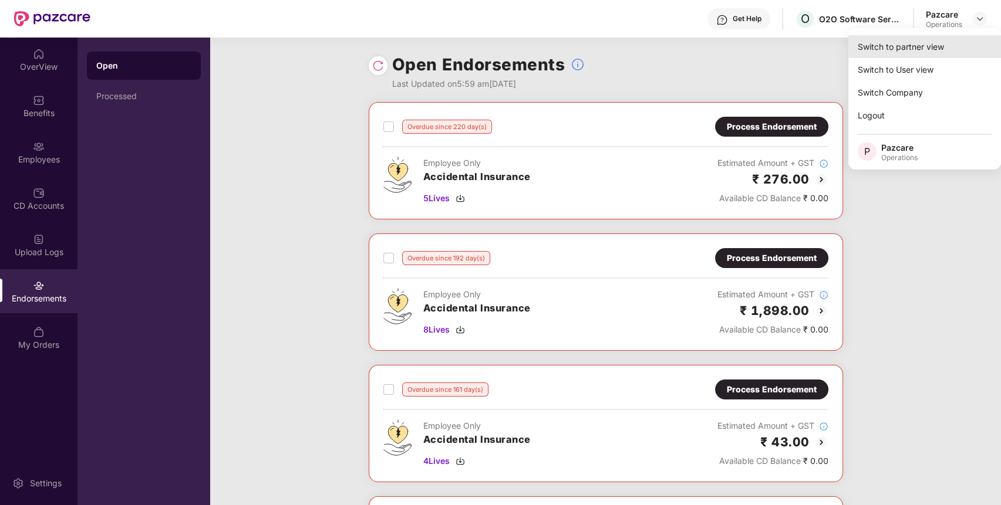
click at [956, 47] on div "Switch to partner view" at bounding box center [924, 46] width 153 height 23
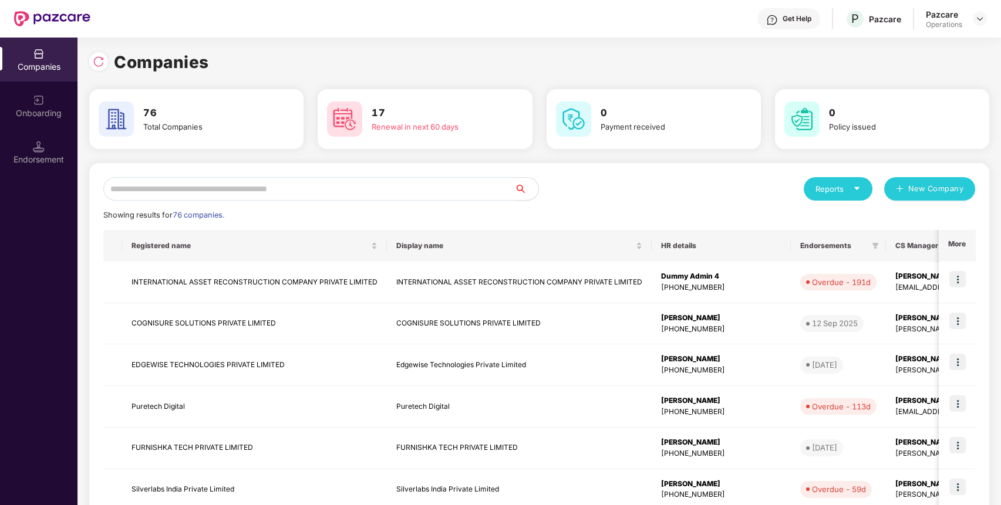
click at [436, 187] on input "text" at bounding box center [308, 188] width 411 height 23
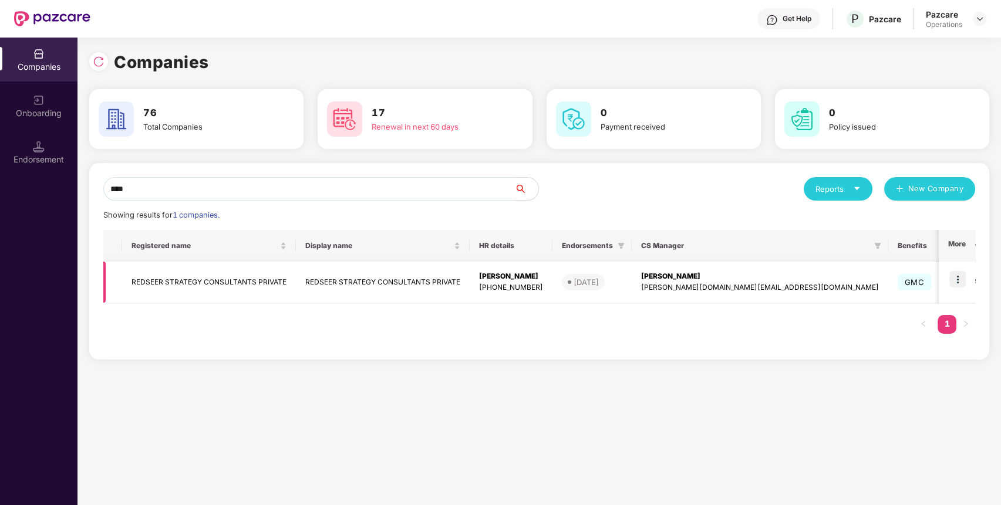
type input "****"
click at [957, 277] on img at bounding box center [957, 279] width 16 height 16
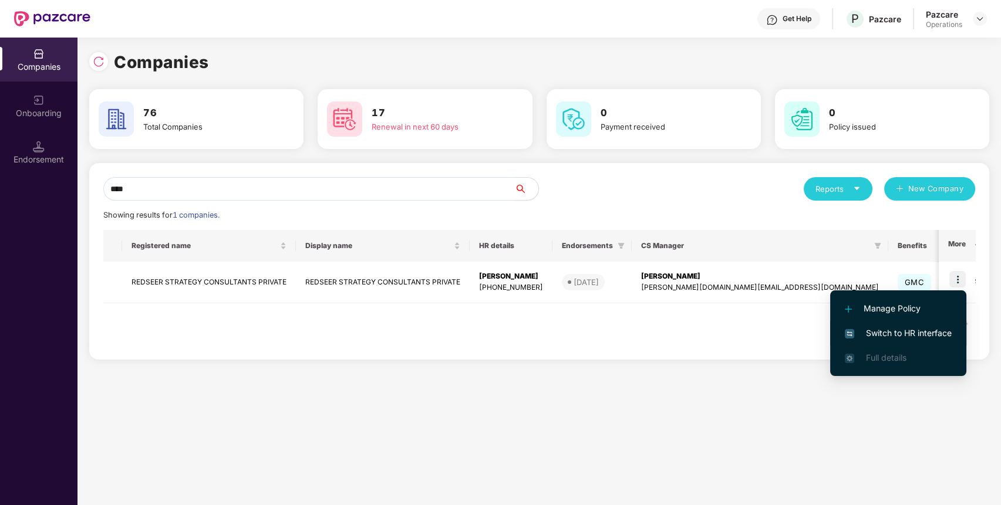
click at [940, 321] on li "Switch to HR interface" at bounding box center [898, 333] width 136 height 25
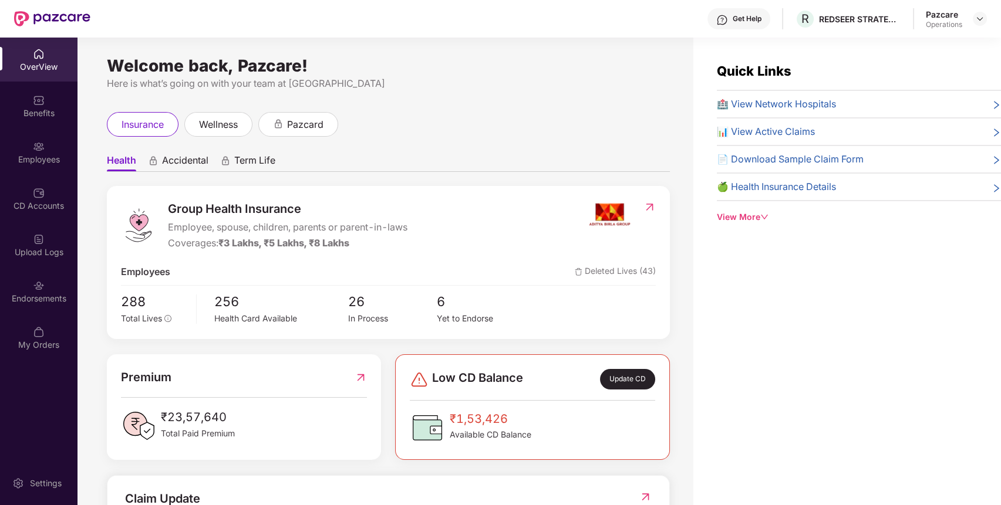
click at [19, 303] on div "Endorsements" at bounding box center [38, 299] width 77 height 12
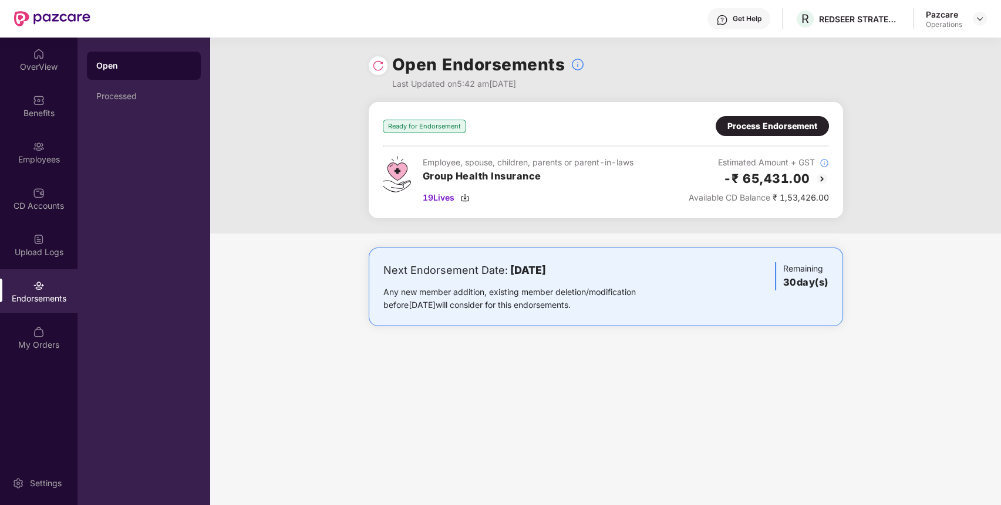
click at [761, 129] on div "Process Endorsement" at bounding box center [772, 126] width 90 height 13
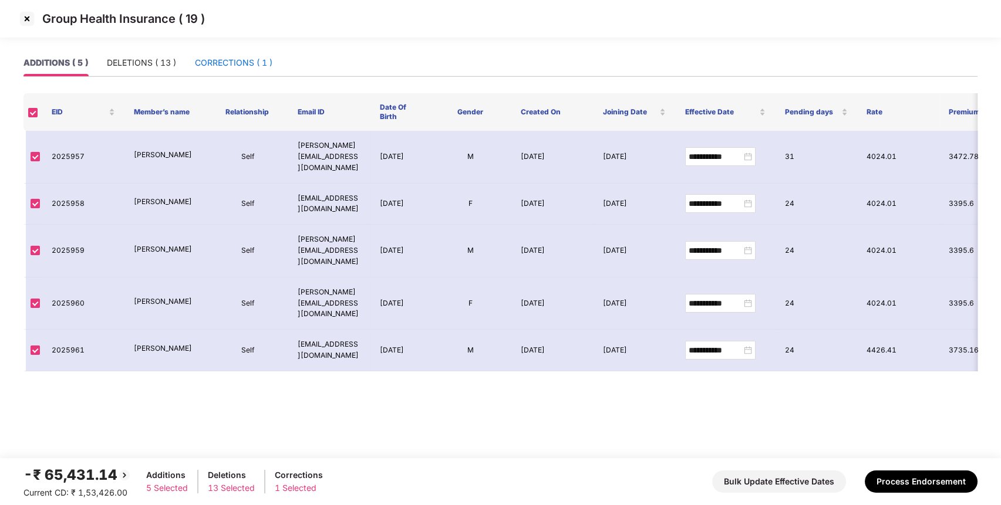
click at [239, 58] on div "CORRECTIONS ( 1 )" at bounding box center [233, 62] width 77 height 13
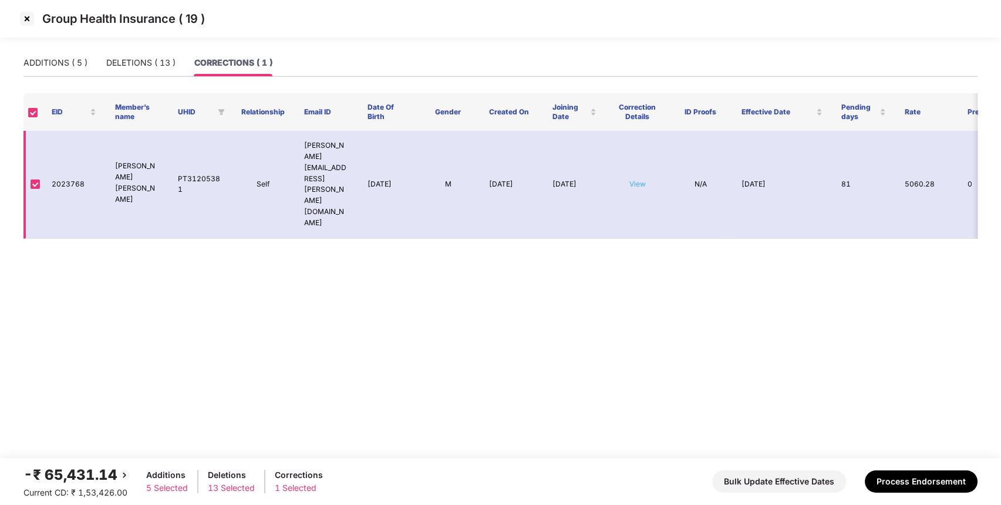
click at [638, 180] on link "View" at bounding box center [637, 184] width 16 height 9
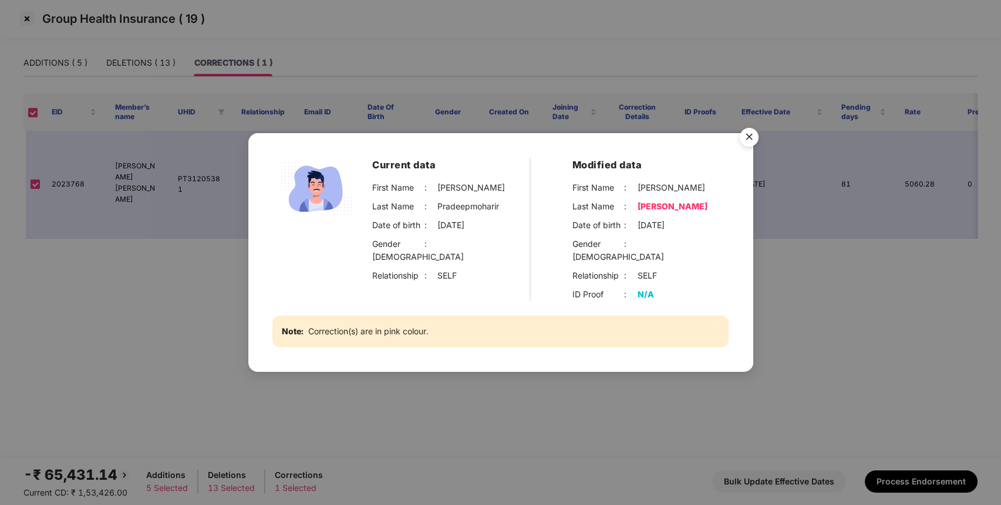
click at [753, 136] on img "Close" at bounding box center [748, 139] width 33 height 33
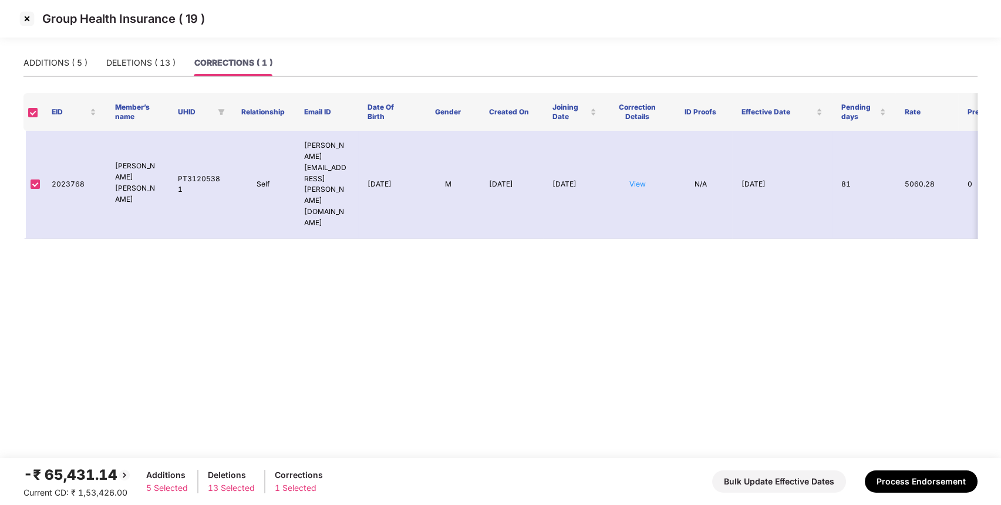
click at [28, 17] on img at bounding box center [27, 18] width 19 height 19
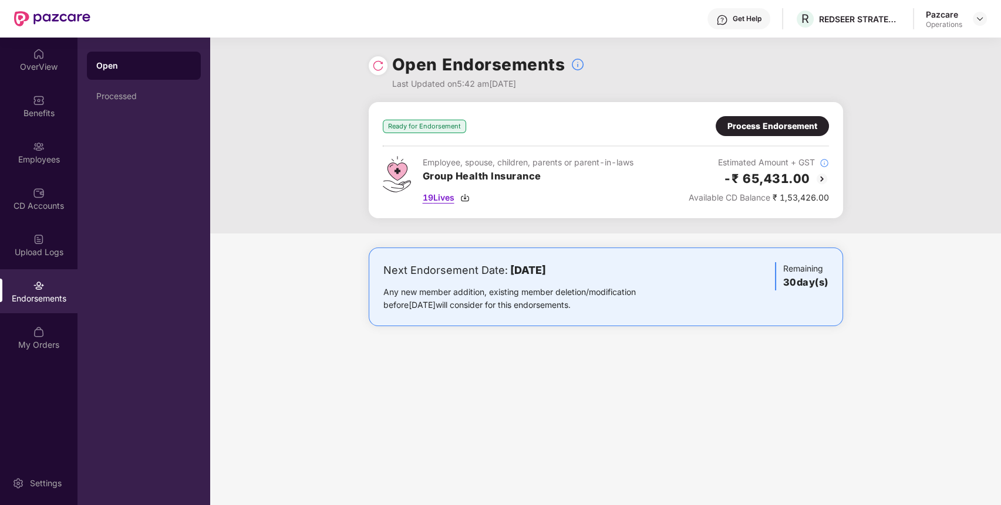
click at [441, 195] on span "19 Lives" at bounding box center [439, 197] width 32 height 13
click at [45, 114] on div "Benefits" at bounding box center [38, 113] width 77 height 12
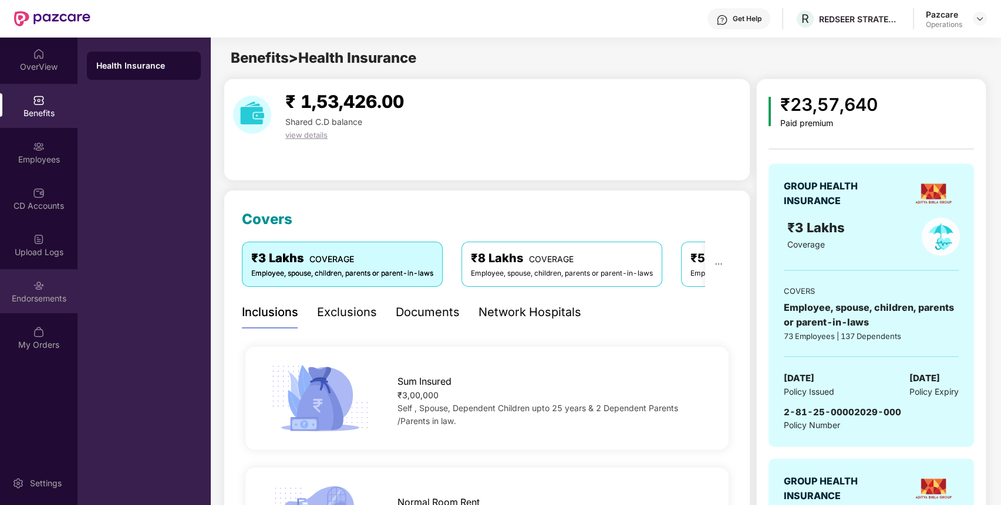
click at [47, 301] on div "Endorsements" at bounding box center [38, 299] width 77 height 12
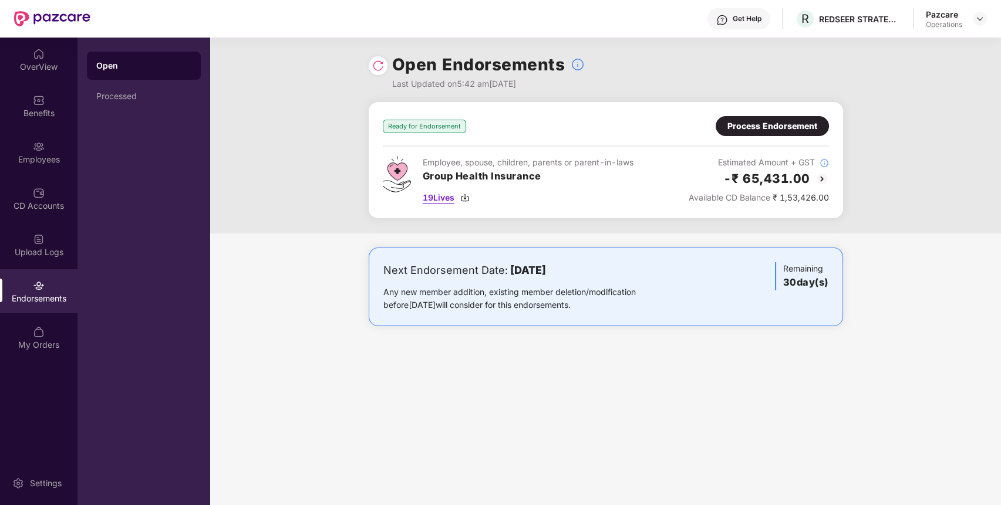
click at [450, 192] on span "19 Lives" at bounding box center [439, 197] width 32 height 13
